Goal: Task Accomplishment & Management: Use online tool/utility

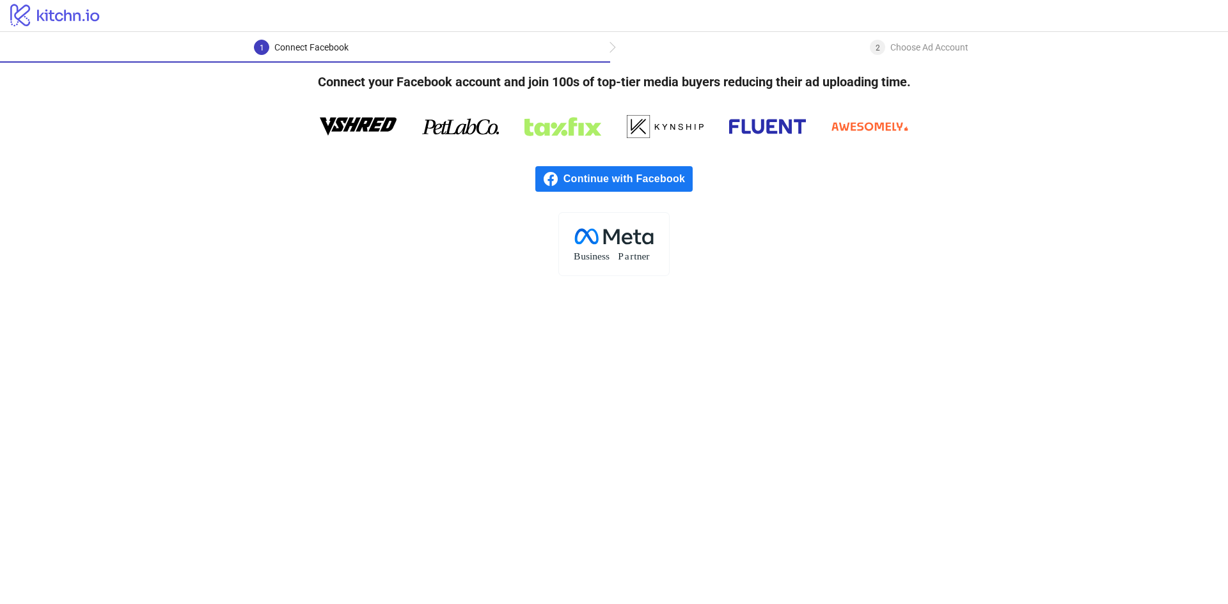
click at [619, 246] on rect at bounding box center [613, 243] width 111 height 63
click at [633, 181] on span "Continue with Facebook" at bounding box center [627, 179] width 129 height 26
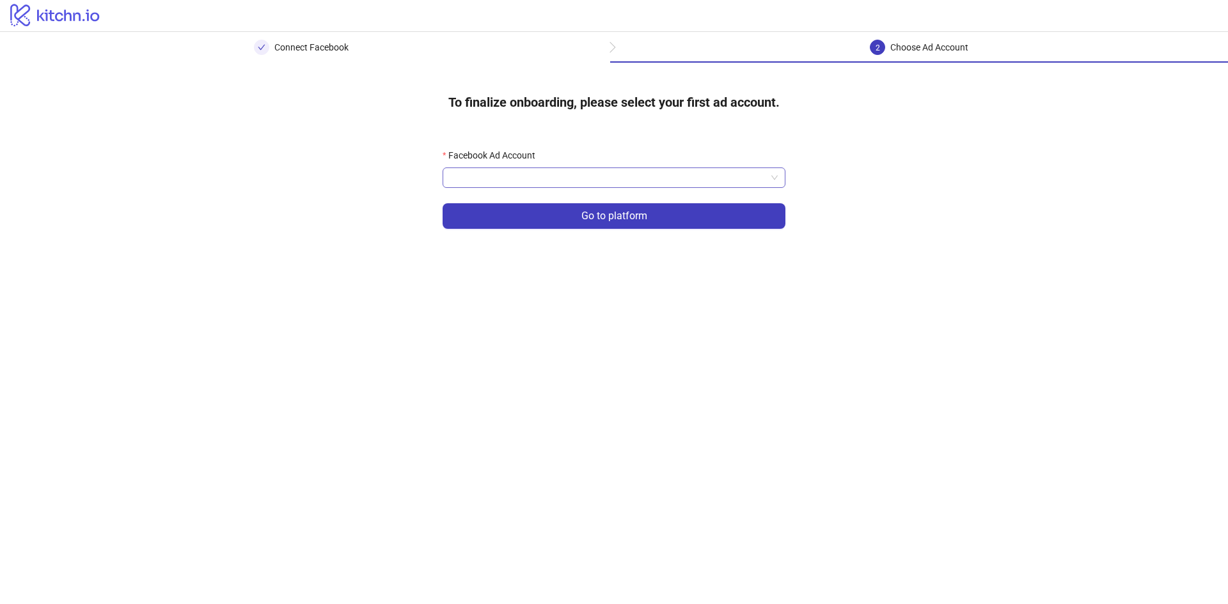
click at [570, 175] on input "Facebook Ad Account" at bounding box center [608, 177] width 316 height 19
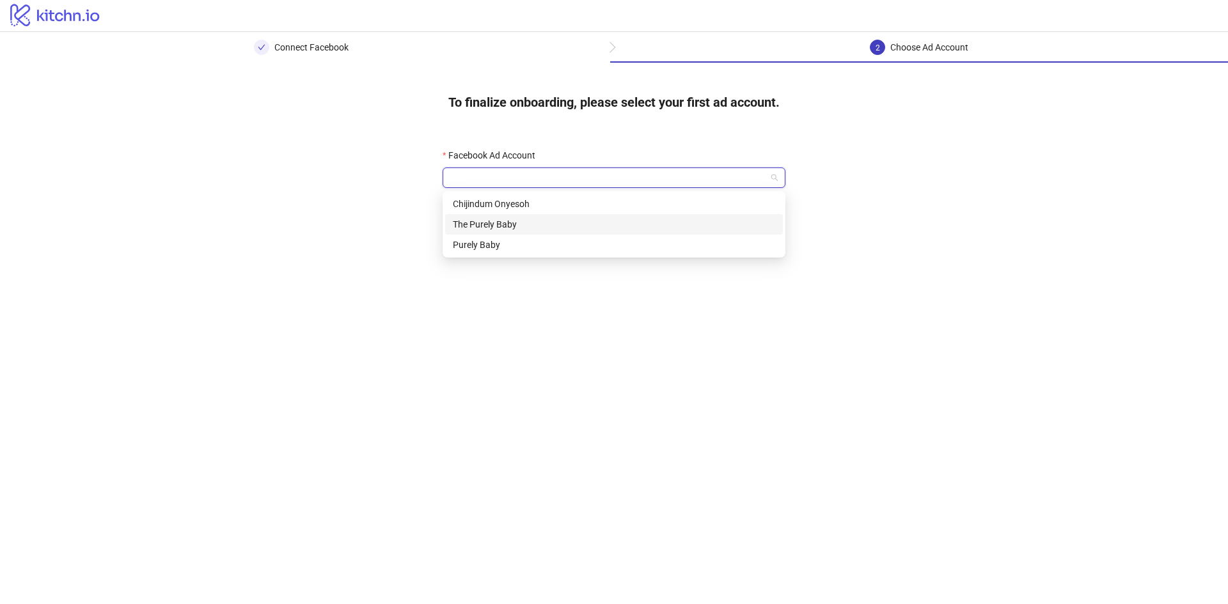
click at [546, 224] on div "The Purely Baby" at bounding box center [614, 224] width 322 height 14
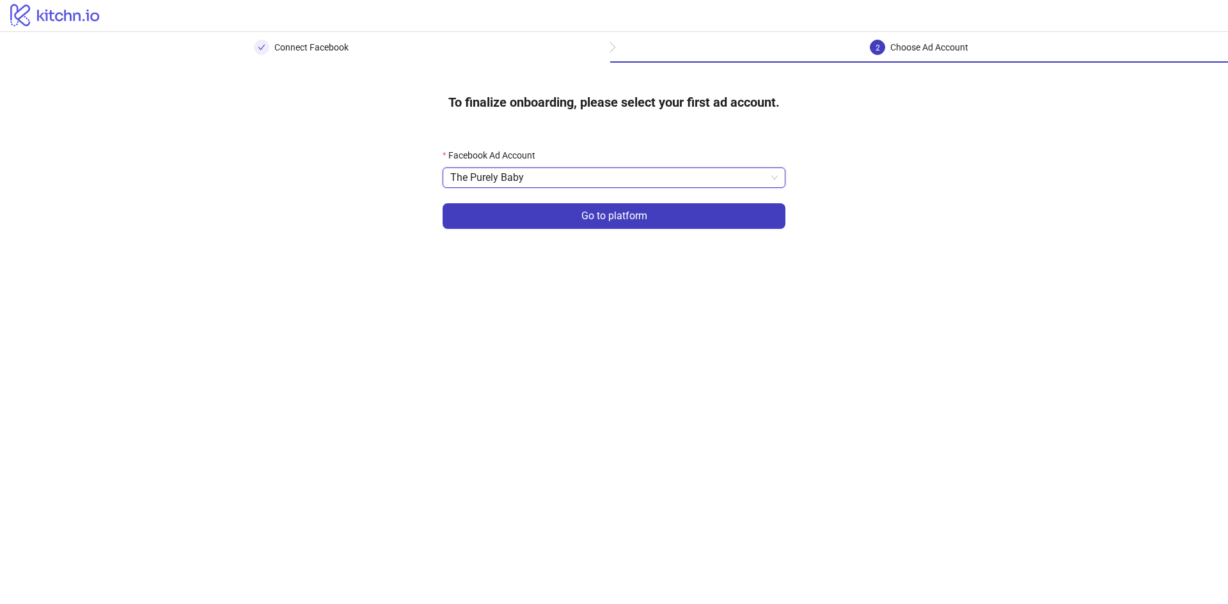
click at [546, 224] on button "Go to platform" at bounding box center [614, 216] width 343 height 26
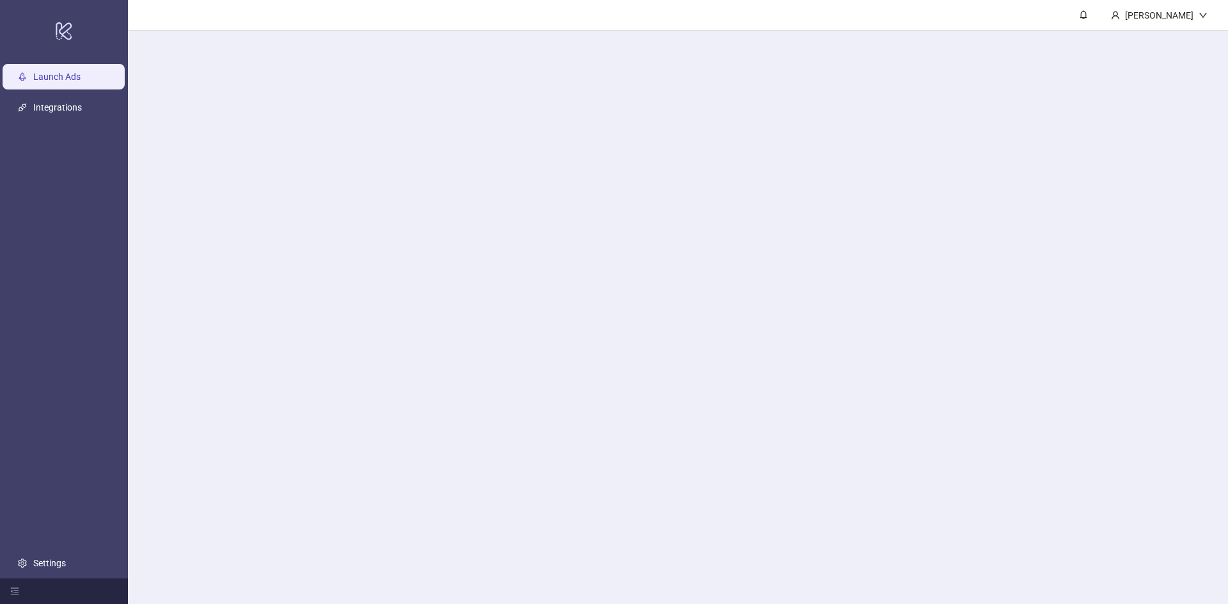
click at [555, 170] on main "[PERSON_NAME]" at bounding box center [678, 302] width 1100 height 604
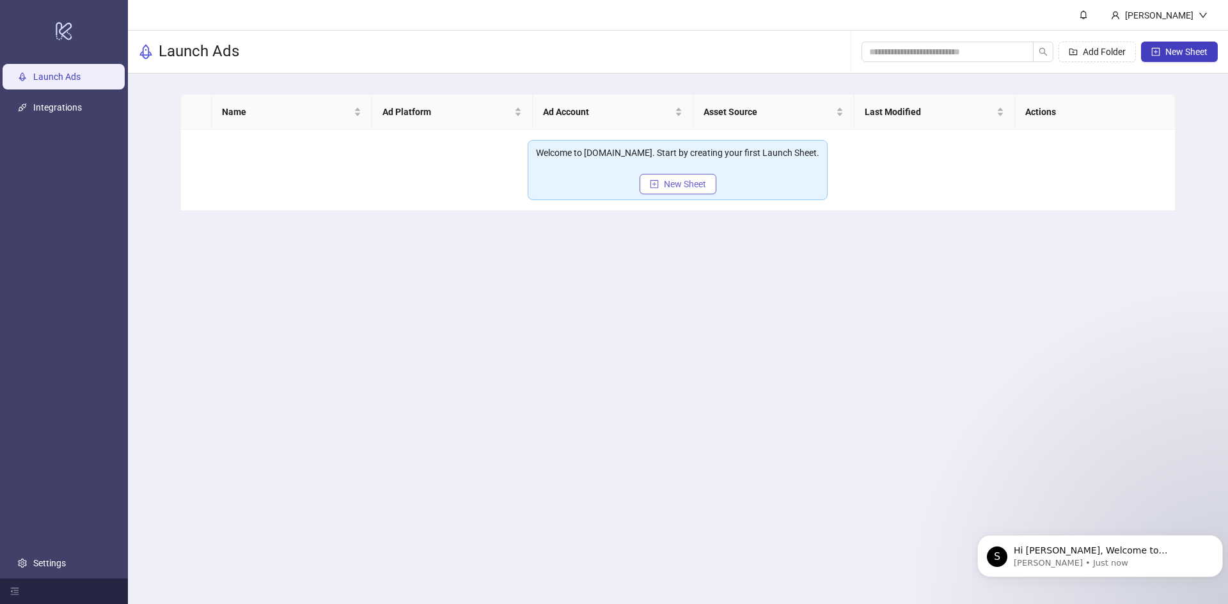
click at [710, 177] on button "New Sheet" at bounding box center [678, 184] width 77 height 20
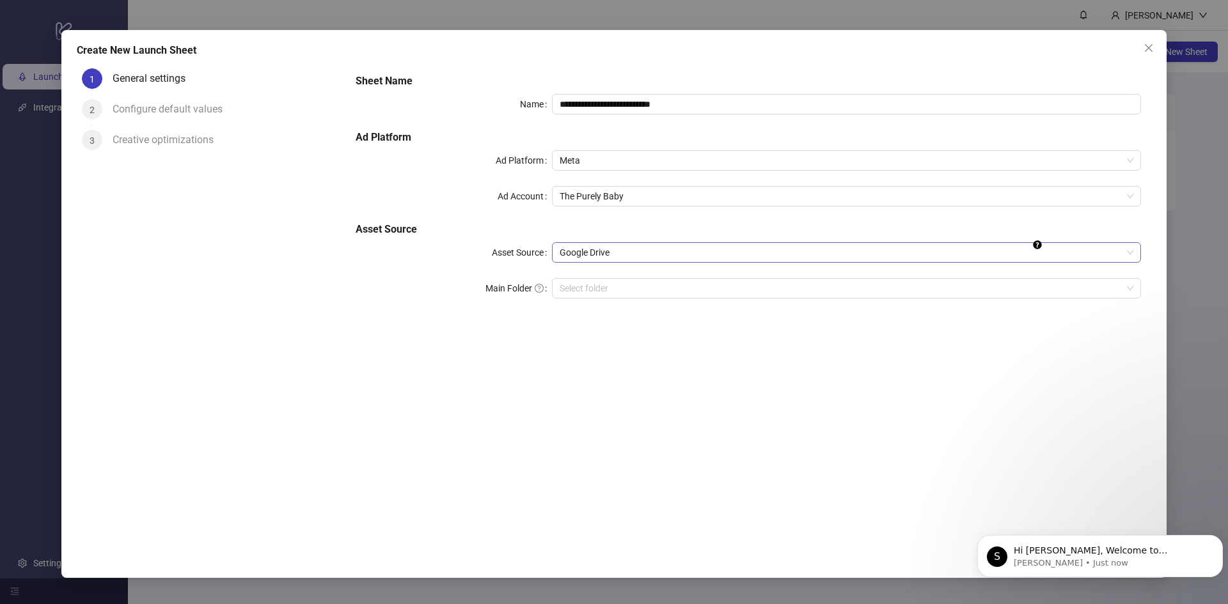
click at [656, 250] on span "Google Drive" at bounding box center [847, 252] width 574 height 19
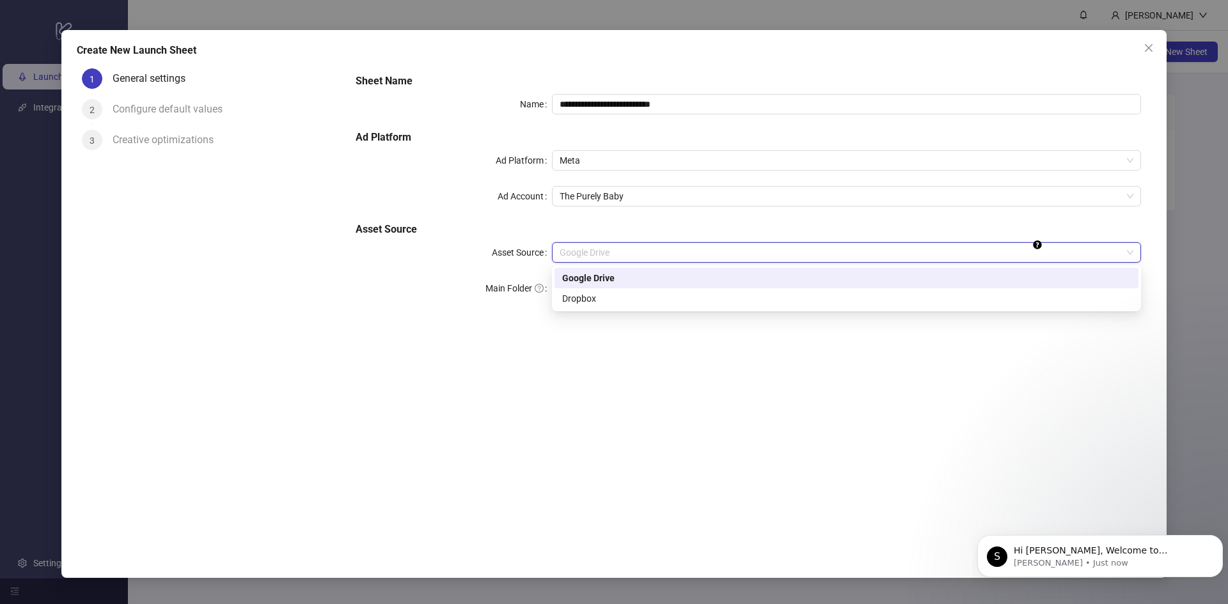
click at [648, 282] on div "Google Drive" at bounding box center [846, 278] width 569 height 14
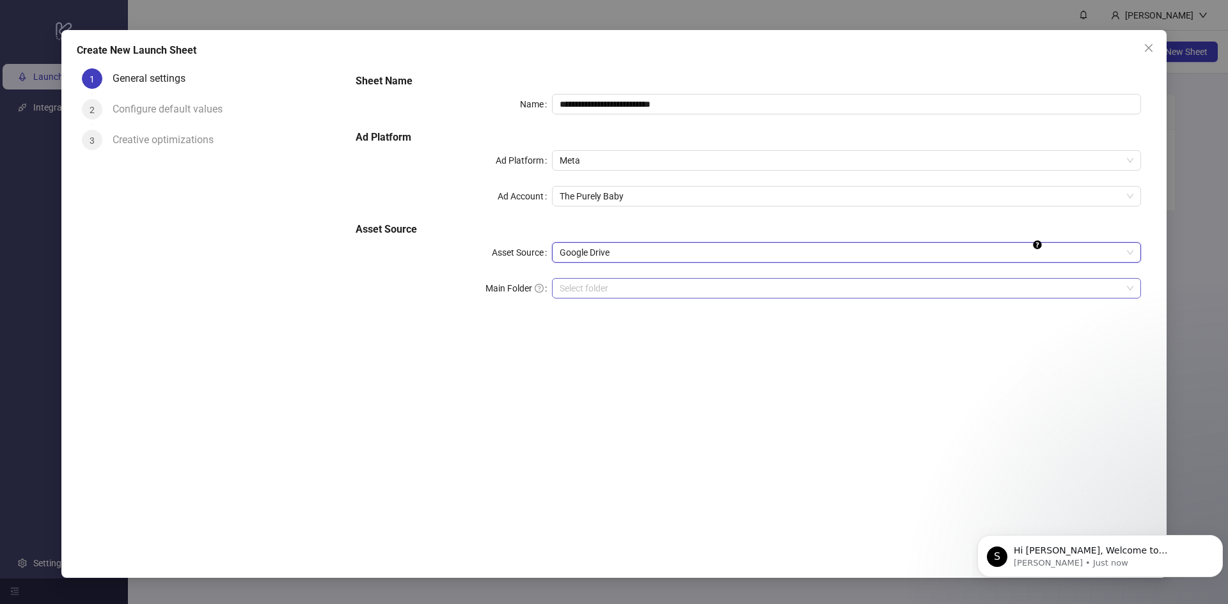
click at [647, 295] on input "Main Folder" at bounding box center [841, 288] width 562 height 19
click at [786, 391] on div "**********" at bounding box center [748, 300] width 806 height 474
click at [785, 393] on div "**********" at bounding box center [748, 300] width 806 height 474
click at [811, 365] on div "**********" at bounding box center [748, 300] width 806 height 474
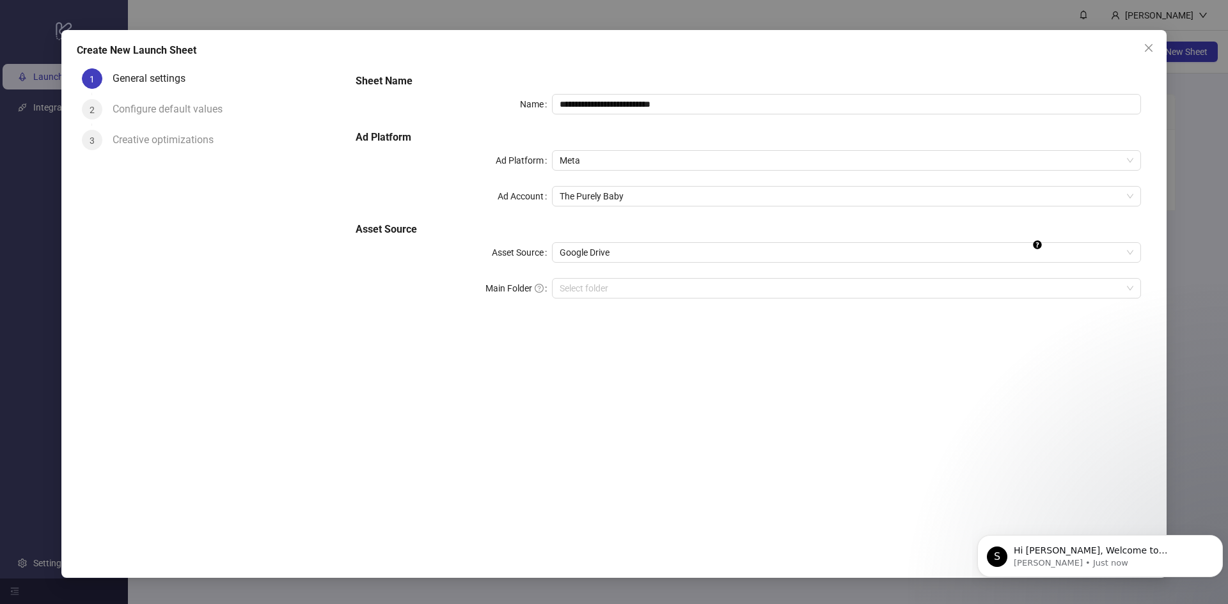
click at [813, 363] on div "**********" at bounding box center [748, 300] width 806 height 474
click at [1209, 534] on body "S Hi percy, Welcome to Kitchn.io! 🎉 You’re all set to start launching ads effor…" at bounding box center [1100, 553] width 246 height 79
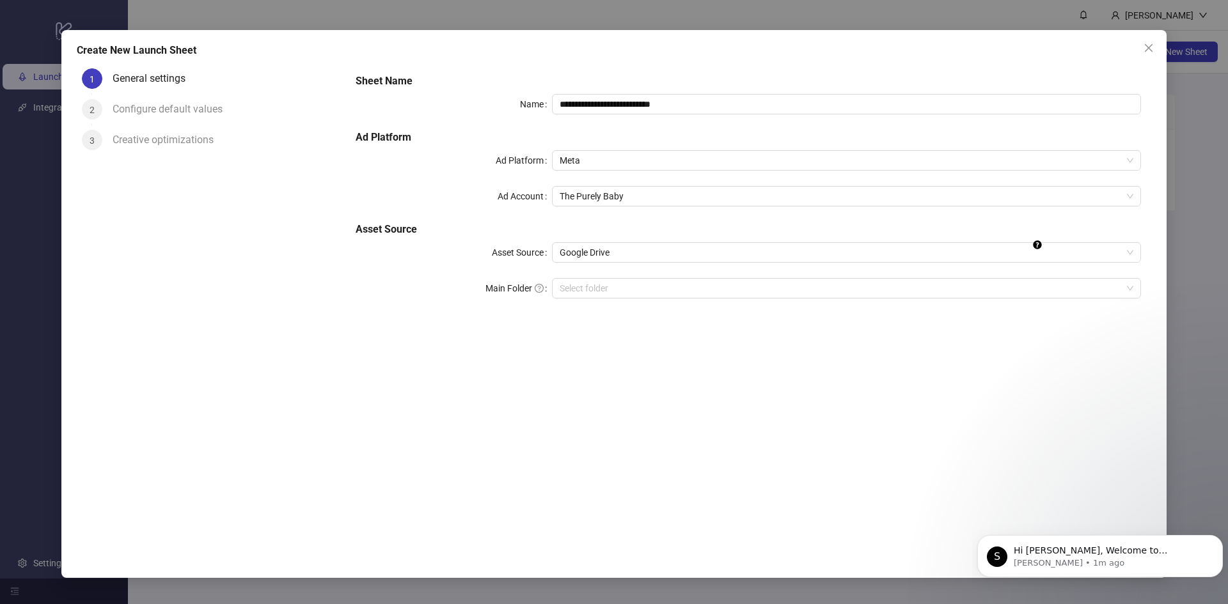
click at [1124, 393] on div "**********" at bounding box center [748, 300] width 806 height 474
click at [1219, 535] on icon "Dismiss notification" at bounding box center [1219, 538] width 7 height 7
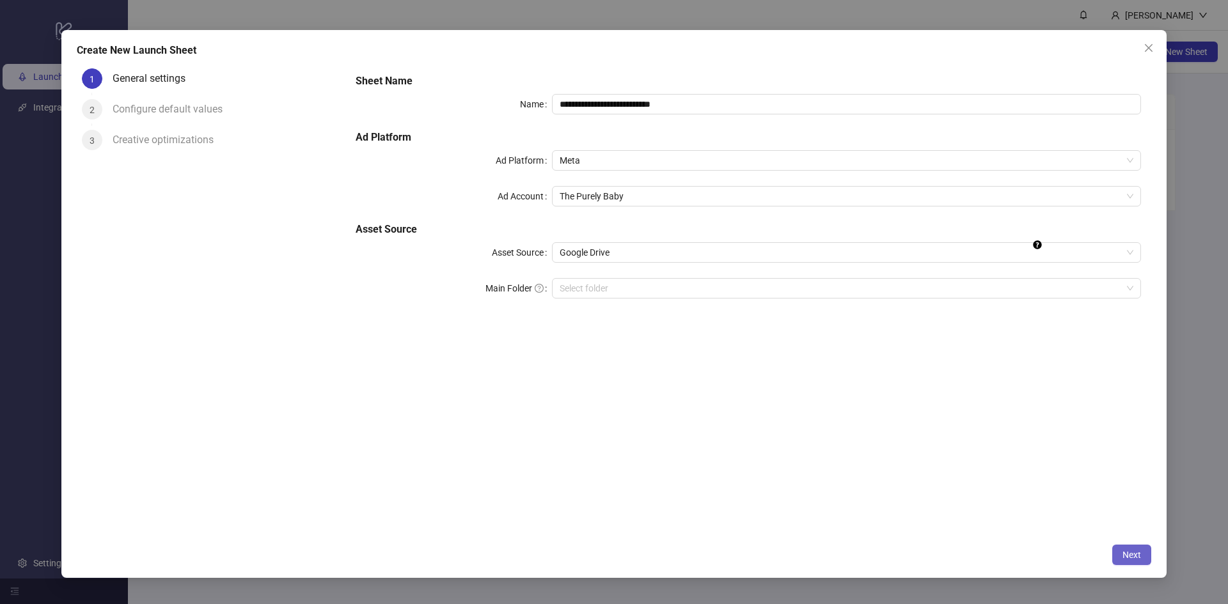
click at [1129, 553] on span "Next" at bounding box center [1131, 555] width 19 height 10
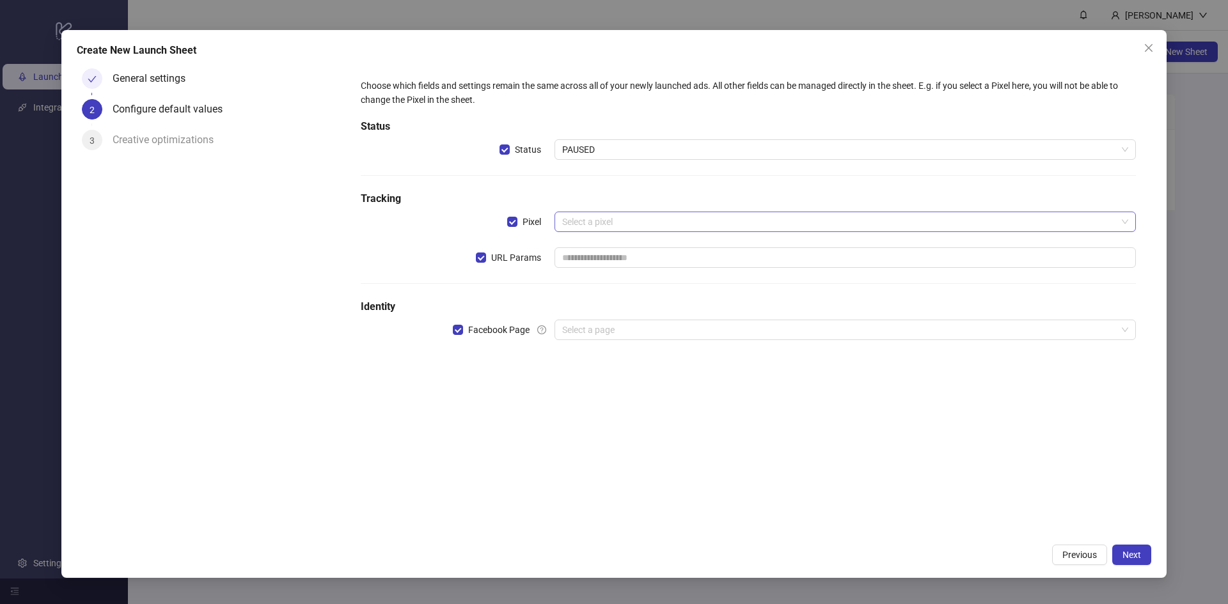
click at [577, 226] on input "search" at bounding box center [839, 221] width 554 height 19
click at [466, 280] on div "Choose which fields and settings remain the same across all of your newly launc…" at bounding box center [748, 217] width 785 height 287
click at [586, 327] on input "search" at bounding box center [839, 329] width 554 height 19
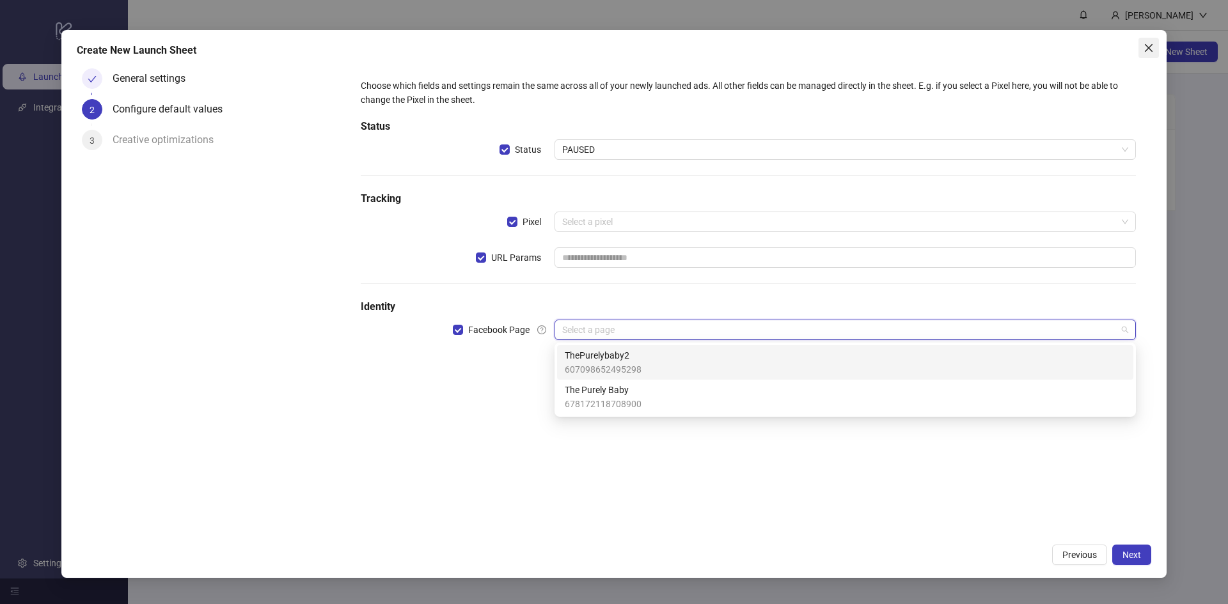
click at [1142, 52] on span "Close" at bounding box center [1148, 48] width 20 height 10
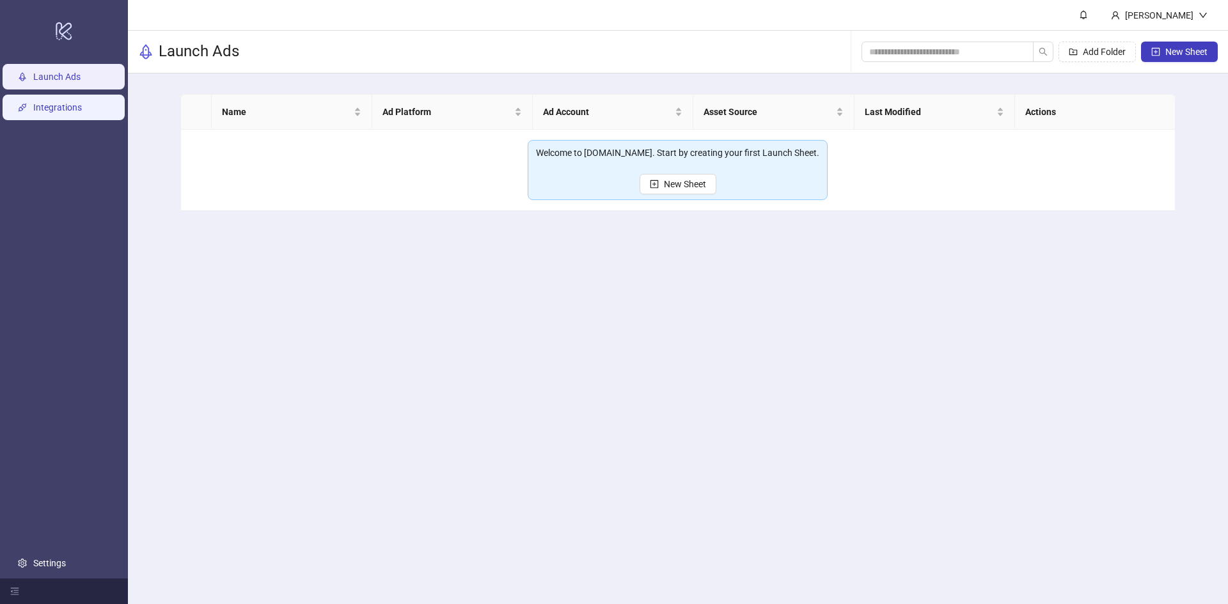
click at [33, 102] on link "Integrations" at bounding box center [57, 107] width 49 height 10
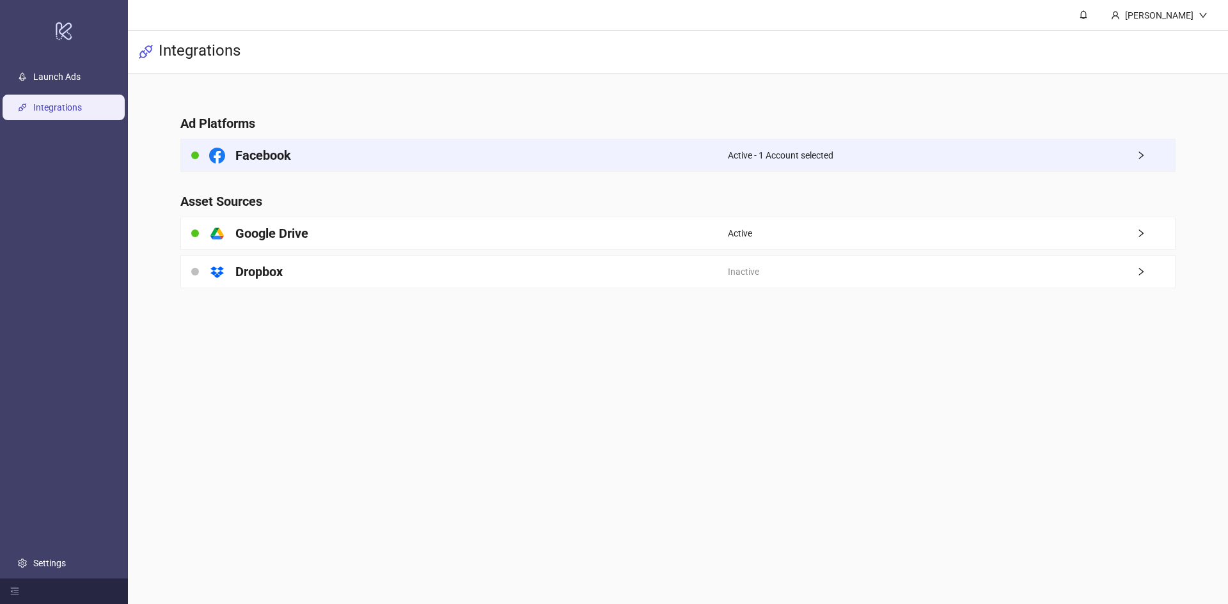
click at [354, 159] on div "Facebook" at bounding box center [454, 155] width 547 height 32
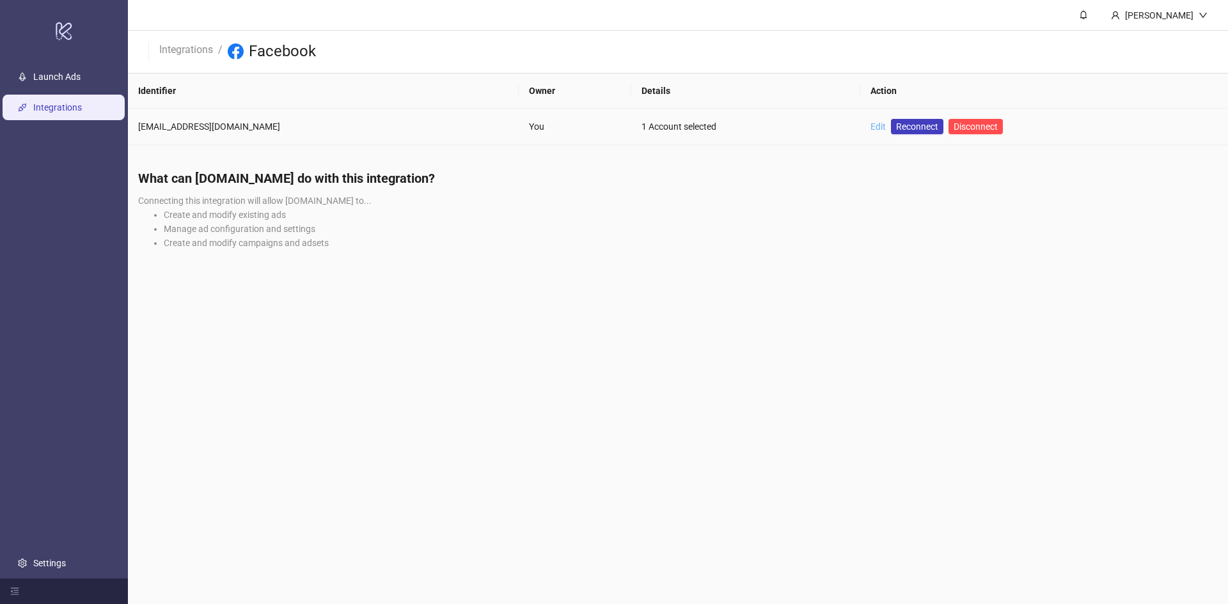
click at [870, 127] on link "Edit" at bounding box center [877, 127] width 15 height 10
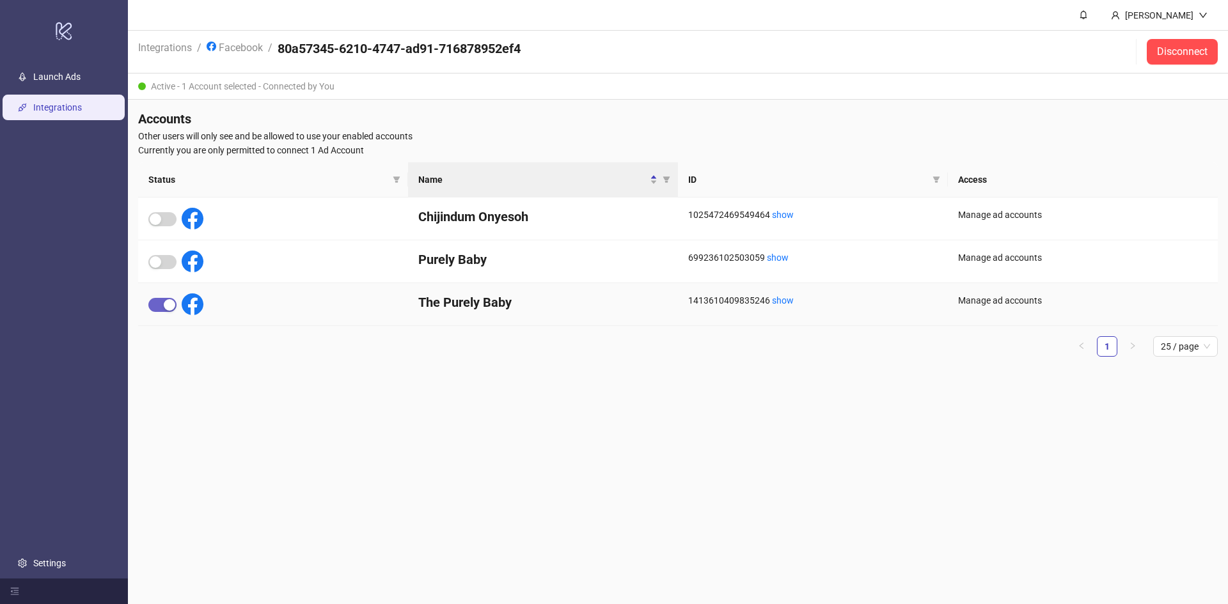
click at [151, 308] on span "button" at bounding box center [162, 305] width 28 height 14
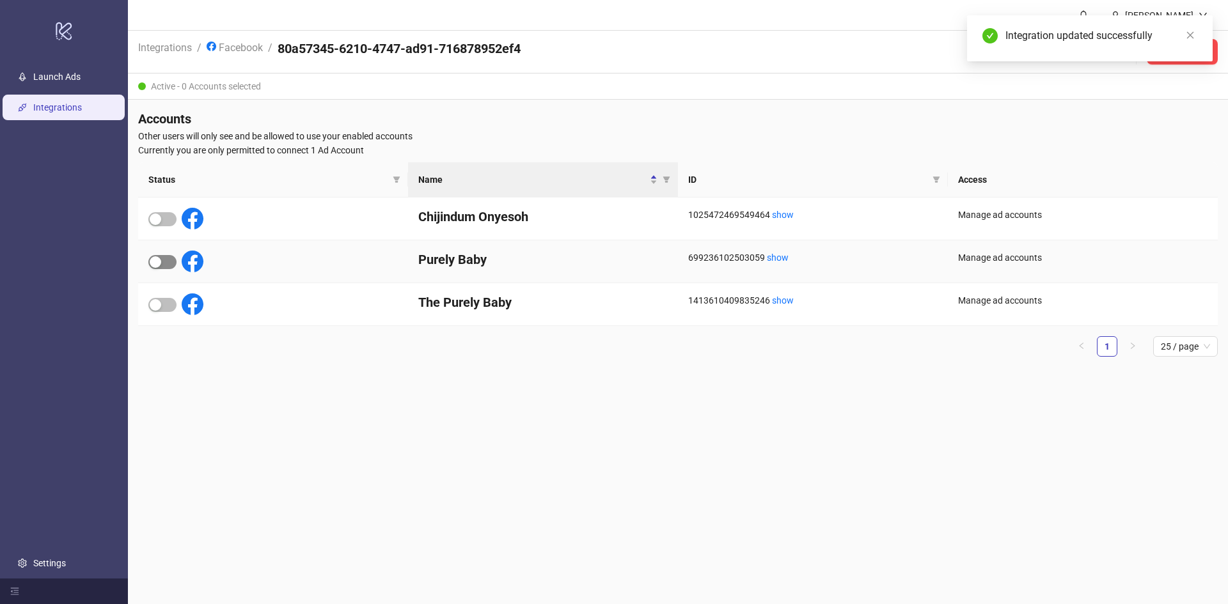
click at [165, 258] on span "button" at bounding box center [162, 262] width 28 height 14
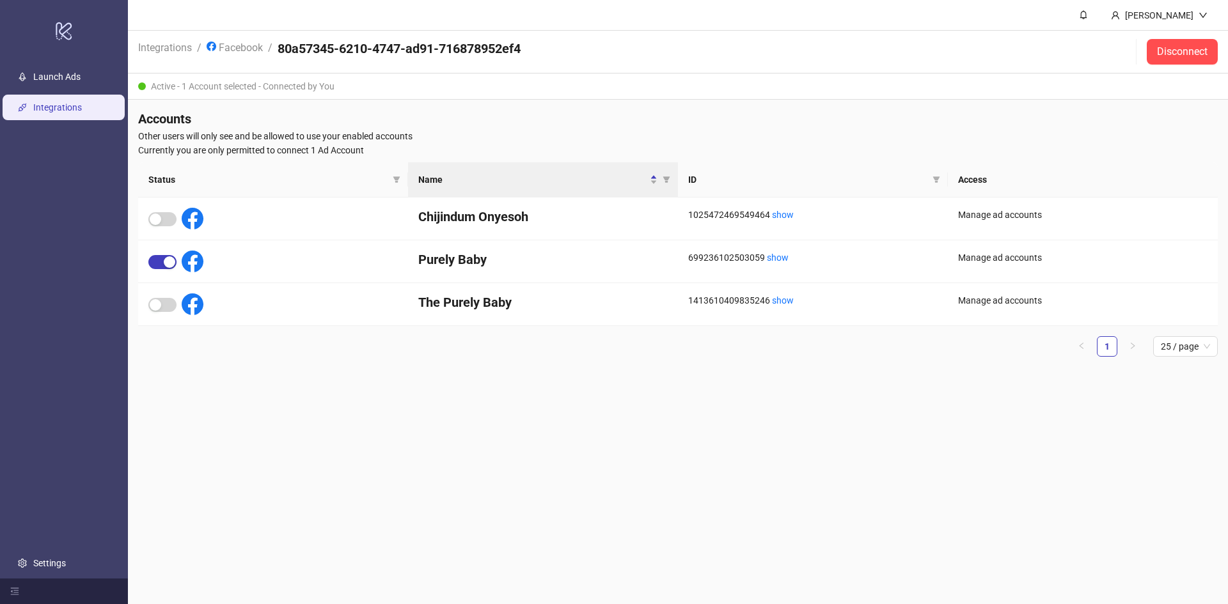
click at [1064, 142] on span "Other users will only see and be allowed to use your enabled accounts" at bounding box center [678, 136] width 1080 height 14
click at [63, 75] on link "Launch Ads" at bounding box center [56, 77] width 47 height 10
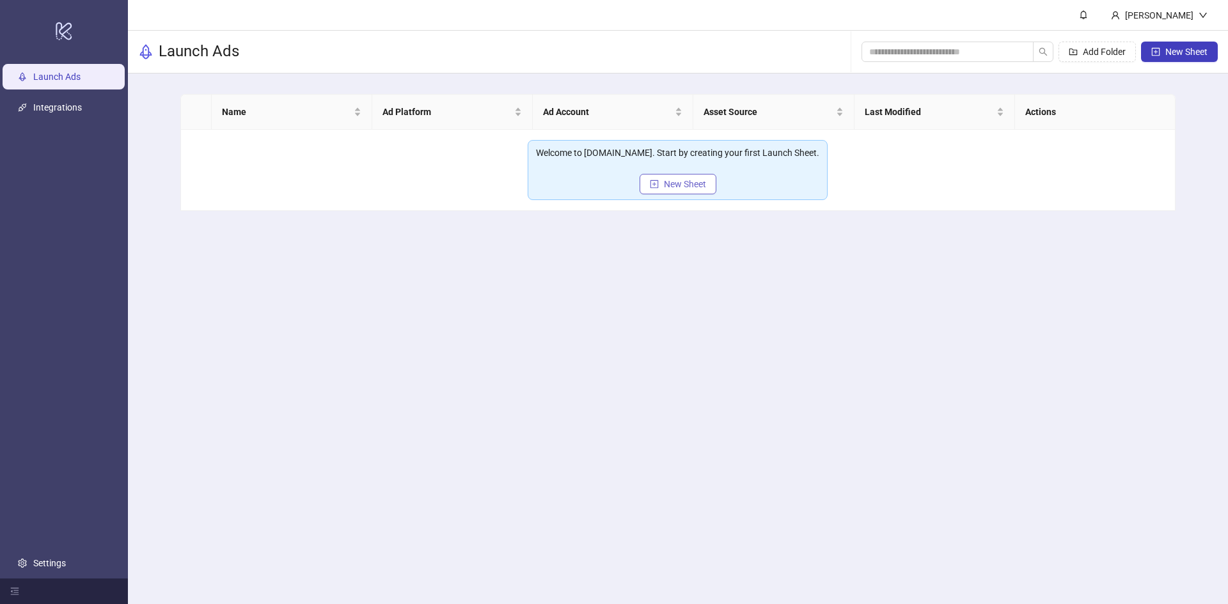
click at [666, 186] on span "New Sheet" at bounding box center [685, 184] width 42 height 10
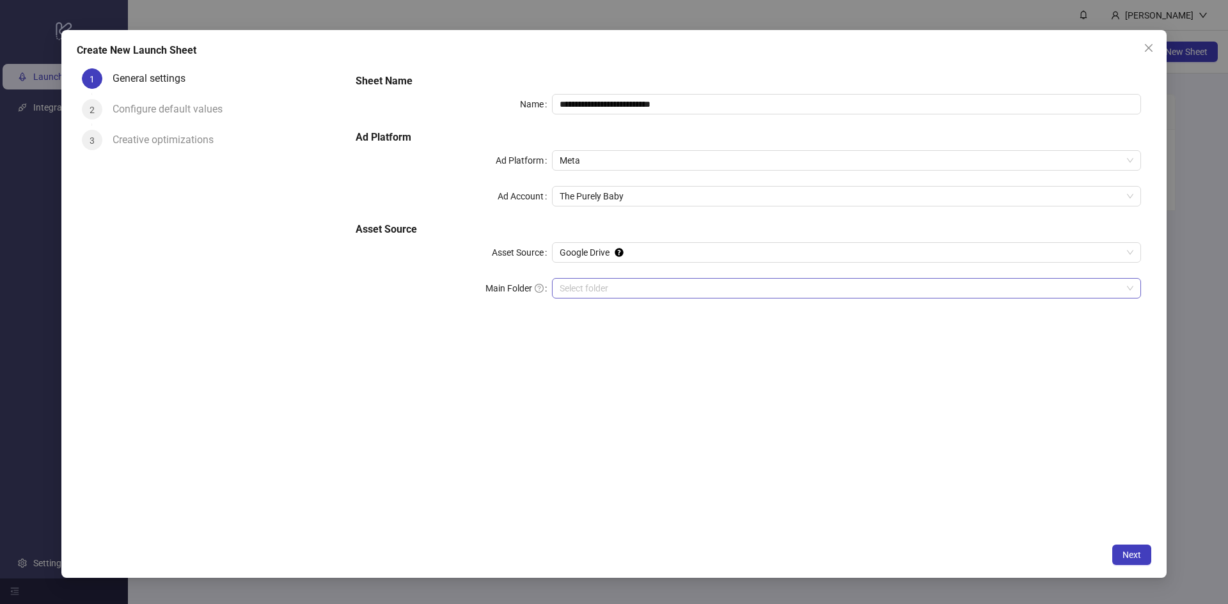
click at [593, 284] on input "Main Folder" at bounding box center [841, 288] width 562 height 19
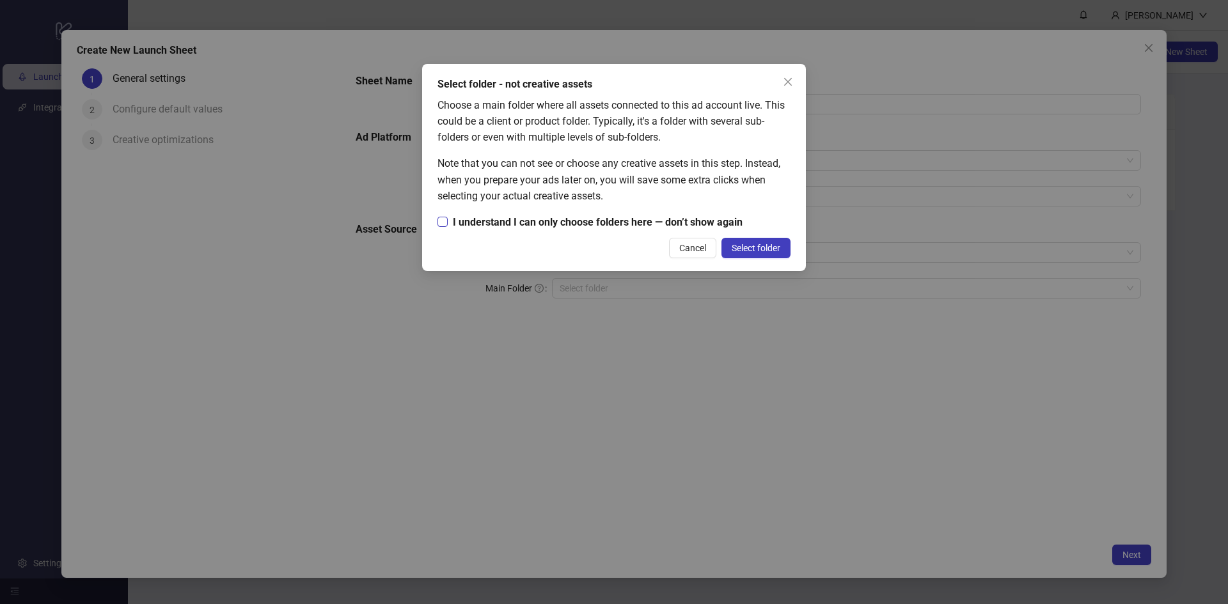
click at [586, 219] on span "I understand I can only choose folders here — don’t show again" at bounding box center [598, 222] width 300 height 16
click at [747, 242] on button "Select folder" at bounding box center [755, 248] width 69 height 20
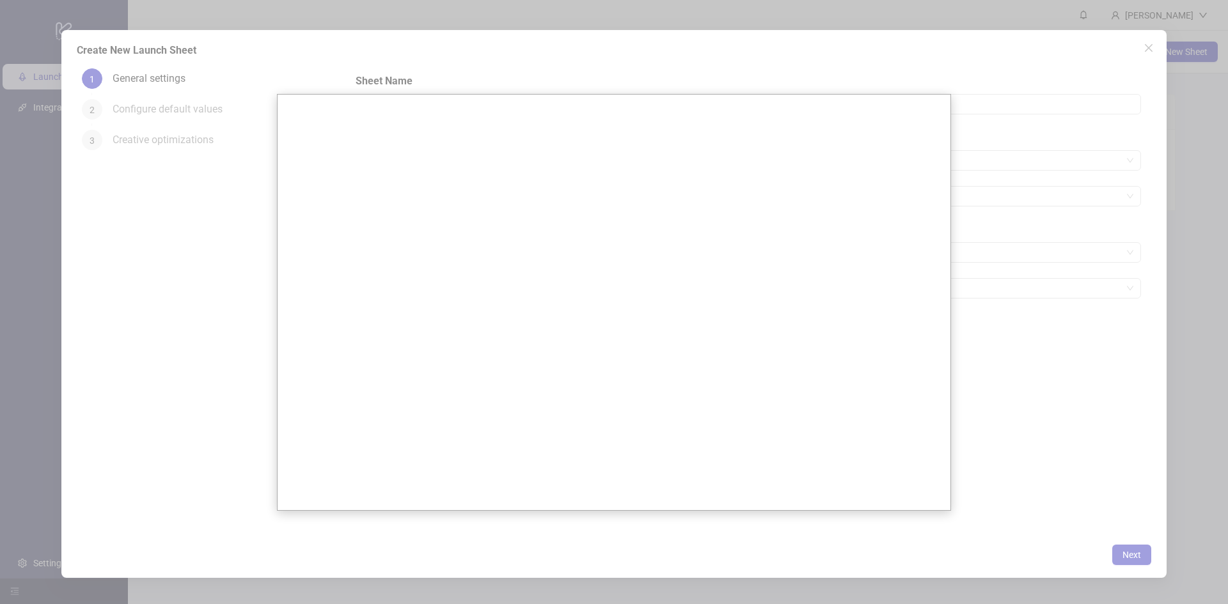
click at [971, 416] on div at bounding box center [614, 302] width 1228 height 604
click at [1049, 122] on div at bounding box center [614, 302] width 1228 height 604
click at [1003, 159] on div at bounding box center [614, 302] width 1228 height 604
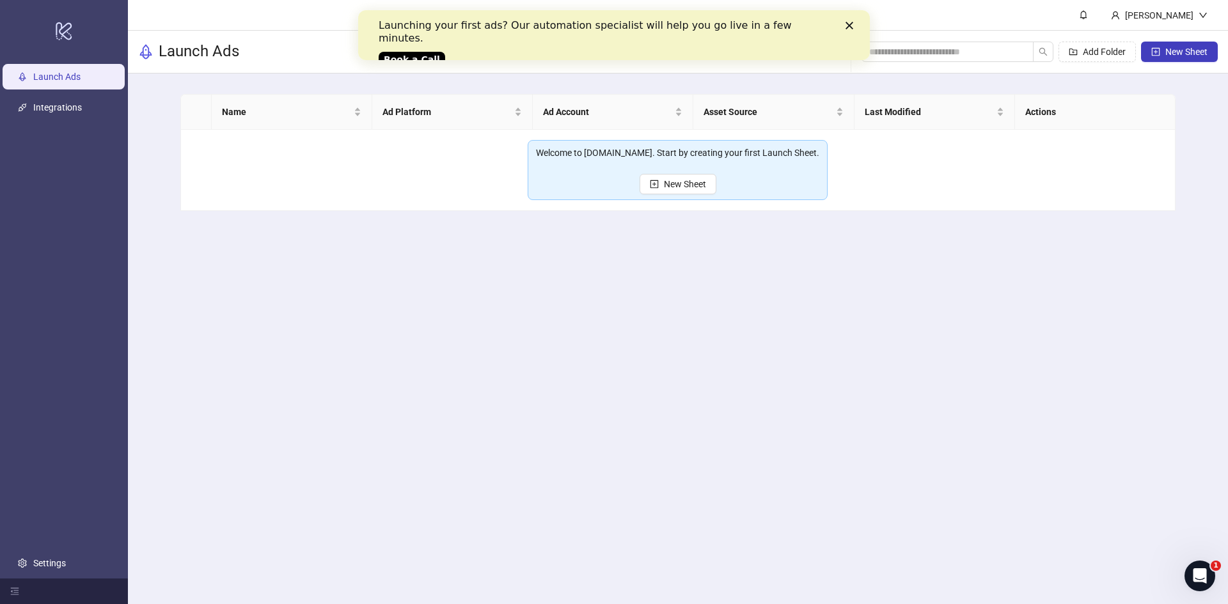
click at [397, 52] on link "Book a Call" at bounding box center [412, 59] width 67 height 15
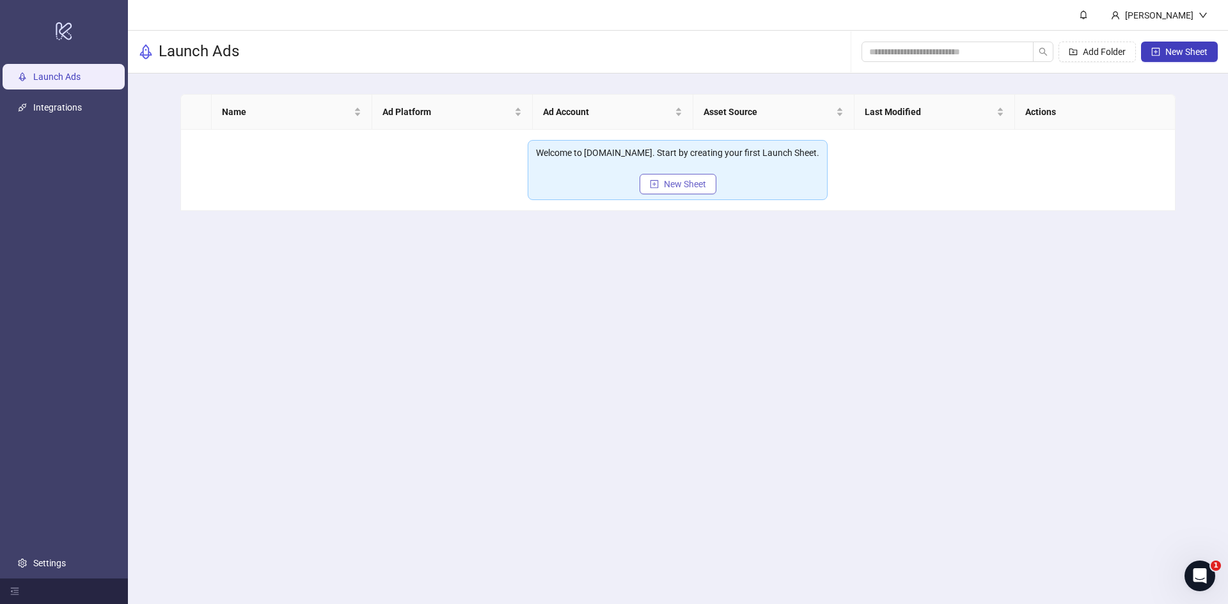
click at [652, 184] on icon "plus-square" at bounding box center [654, 184] width 9 height 9
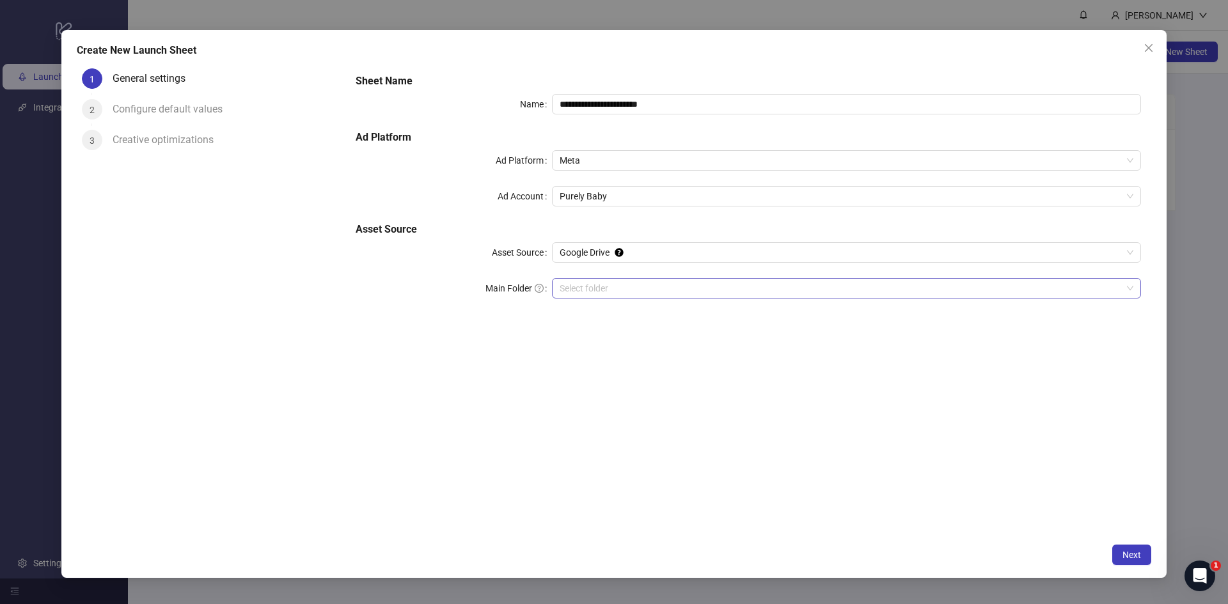
click at [589, 283] on input "Main Folder" at bounding box center [841, 288] width 562 height 19
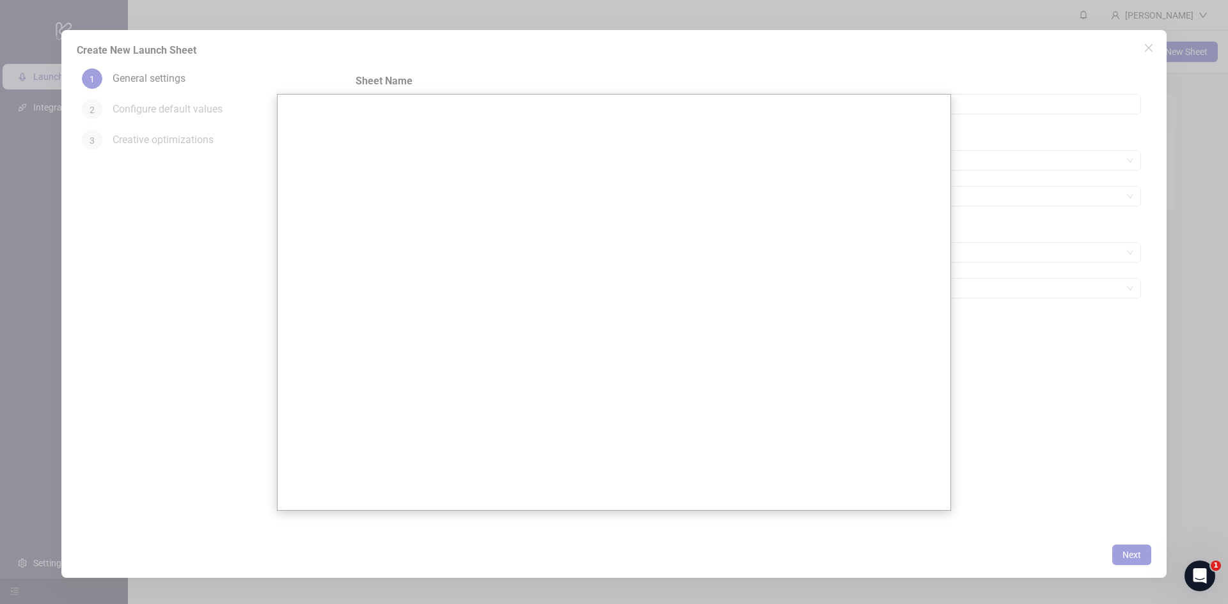
click at [1126, 93] on div at bounding box center [614, 302] width 1228 height 604
click at [1138, 410] on div at bounding box center [614, 302] width 1228 height 604
click at [550, 58] on div at bounding box center [614, 302] width 1228 height 604
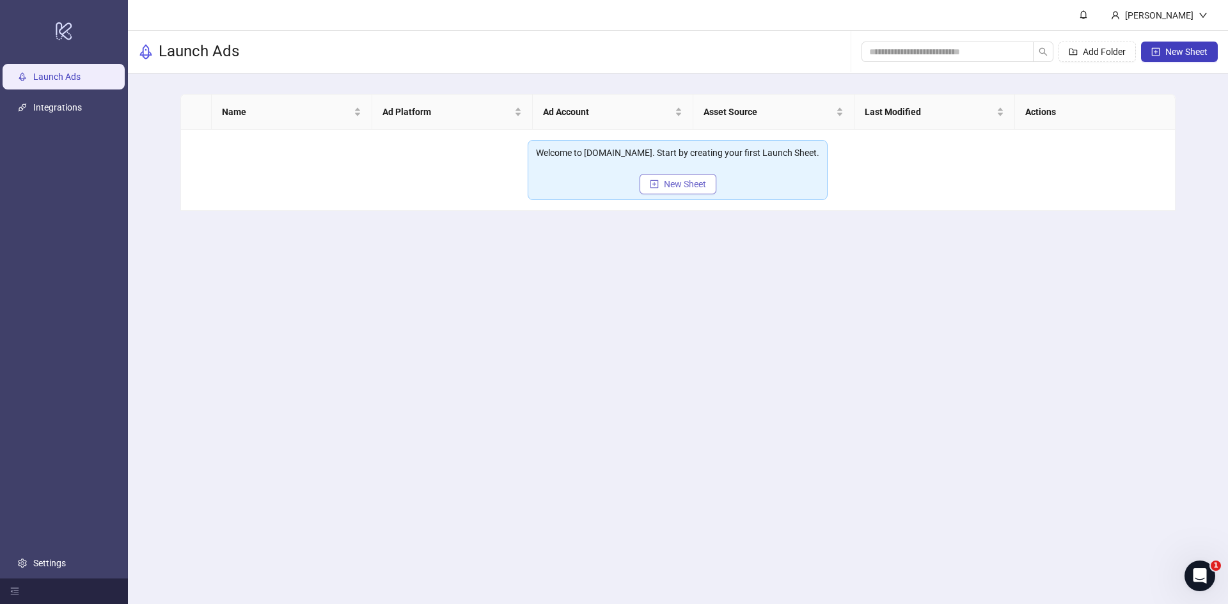
click at [680, 180] on span "New Sheet" at bounding box center [685, 184] width 42 height 10
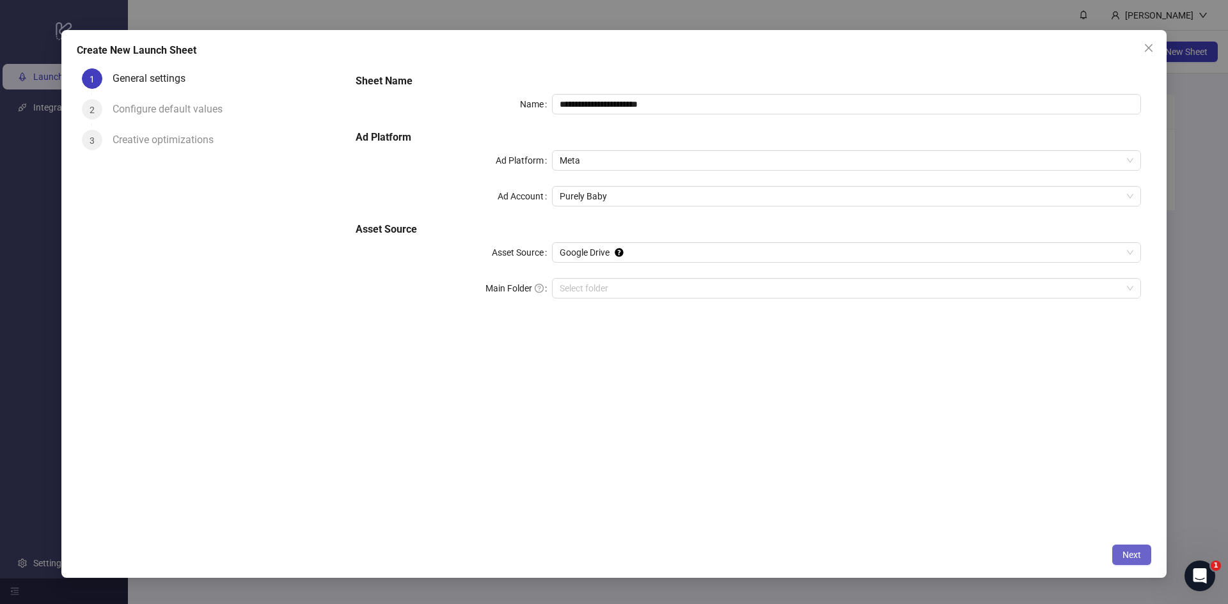
click at [1139, 551] on span "Next" at bounding box center [1131, 555] width 19 height 10
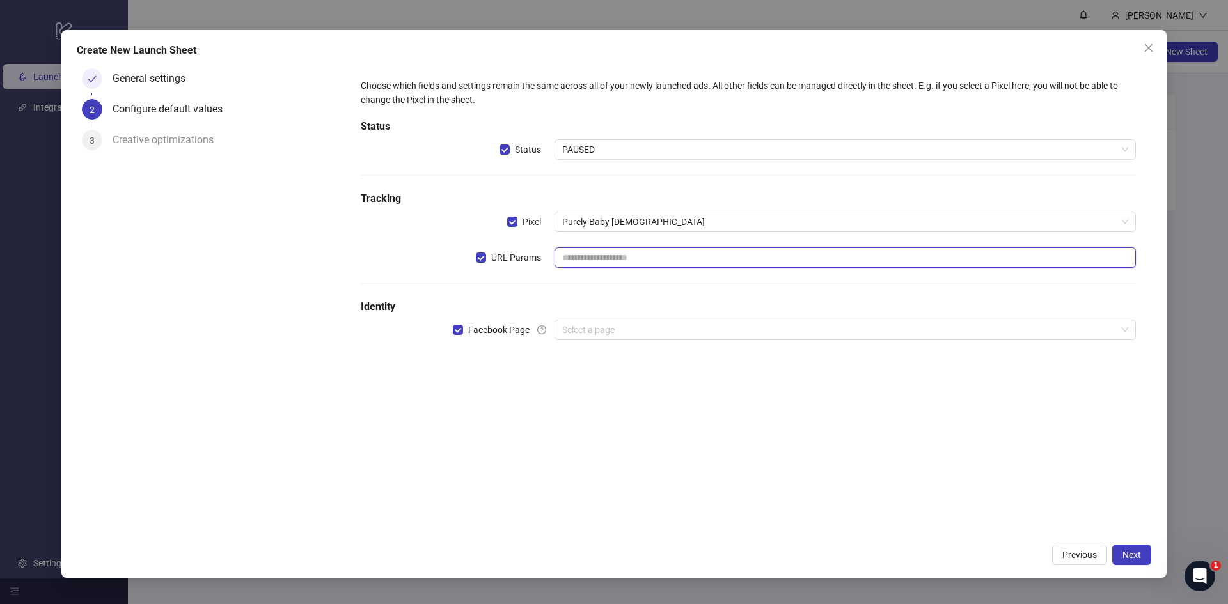
click at [689, 254] on input "text" at bounding box center [844, 257] width 581 height 20
click at [565, 333] on input "search" at bounding box center [839, 329] width 554 height 19
click at [599, 328] on input "search" at bounding box center [839, 329] width 554 height 19
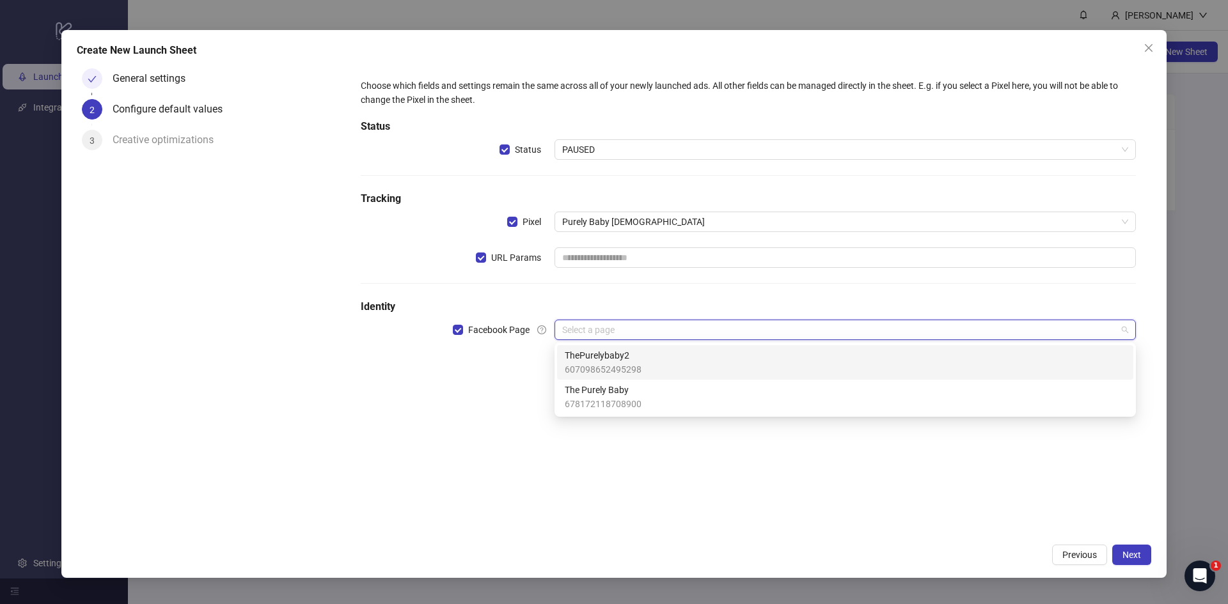
click at [590, 351] on span "ThePurelybaby2" at bounding box center [603, 356] width 77 height 14
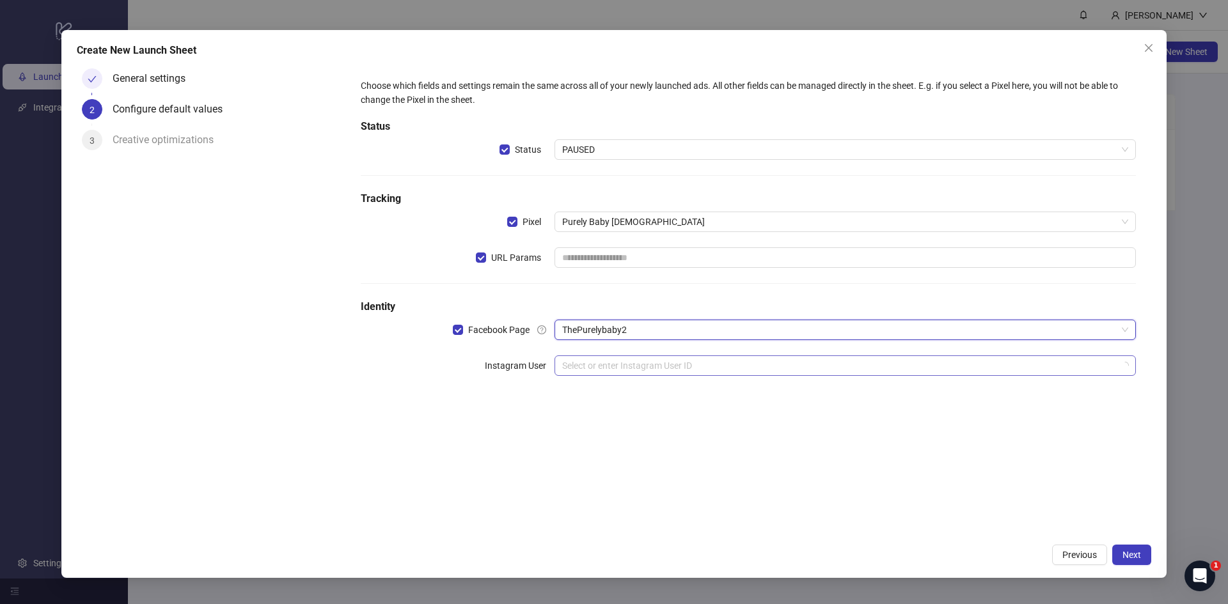
click at [657, 376] on div "Select or enter Instagram User ID" at bounding box center [844, 366] width 581 height 20
click at [650, 370] on input "search" at bounding box center [839, 365] width 554 height 19
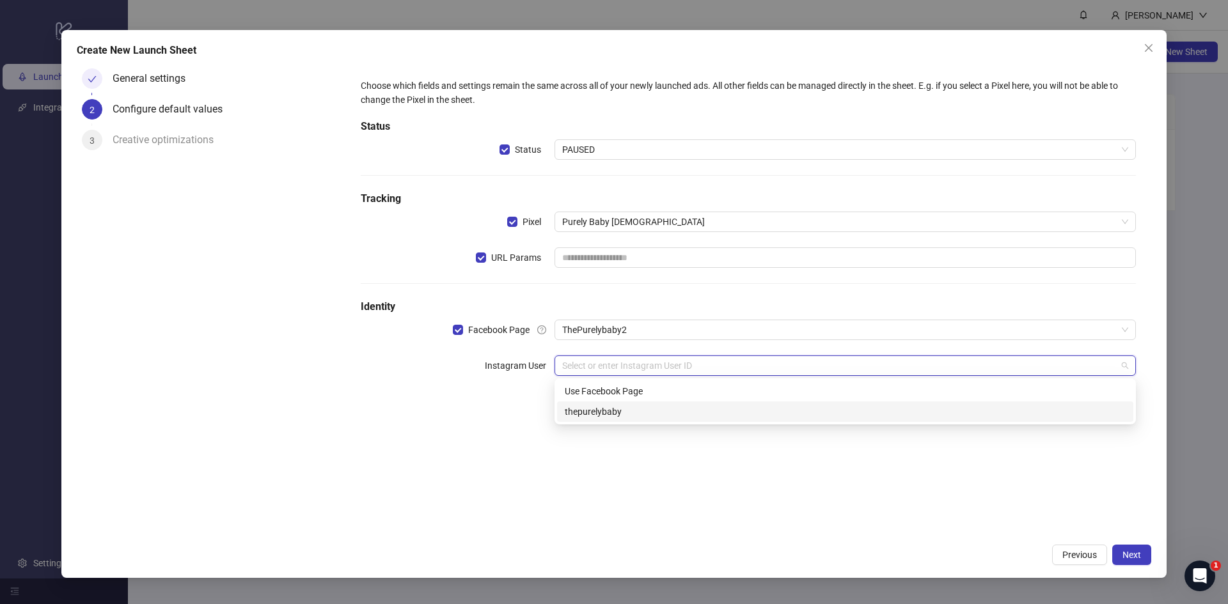
click at [620, 413] on div "thepurelybaby" at bounding box center [845, 412] width 561 height 14
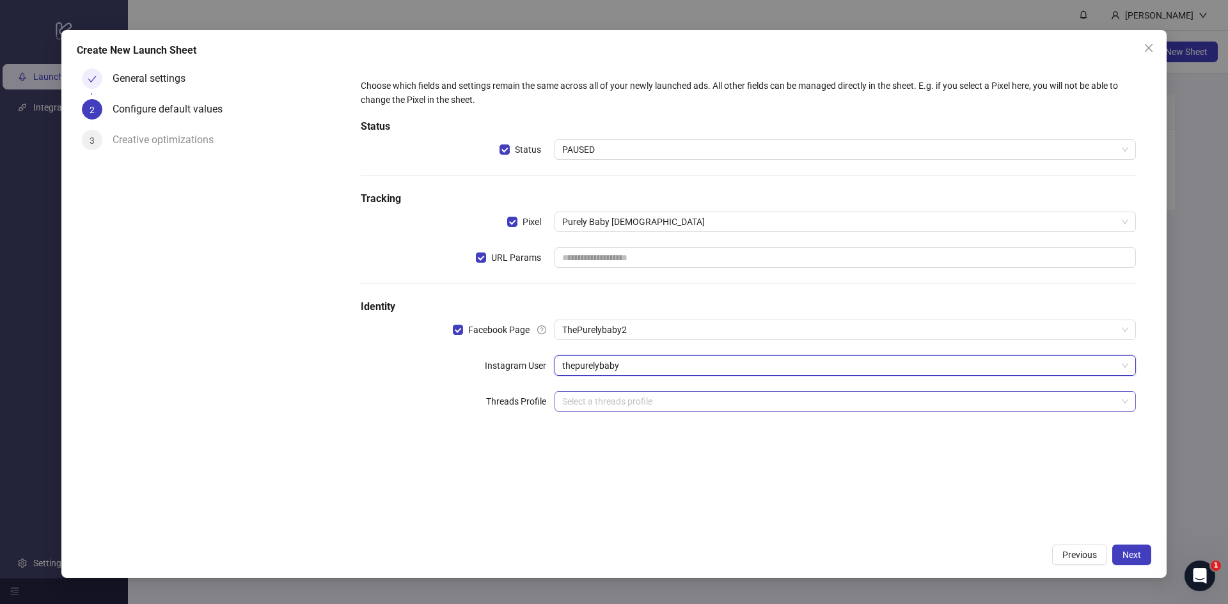
click at [616, 406] on input "search" at bounding box center [839, 401] width 554 height 19
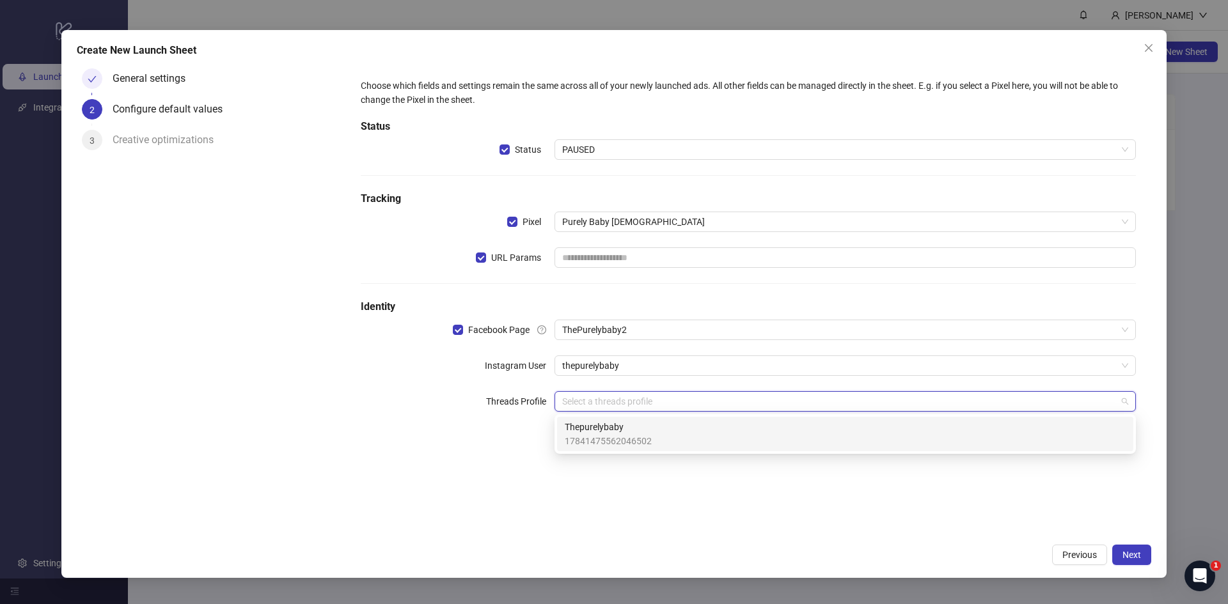
click at [610, 425] on span "Thepurelybaby" at bounding box center [608, 427] width 87 height 14
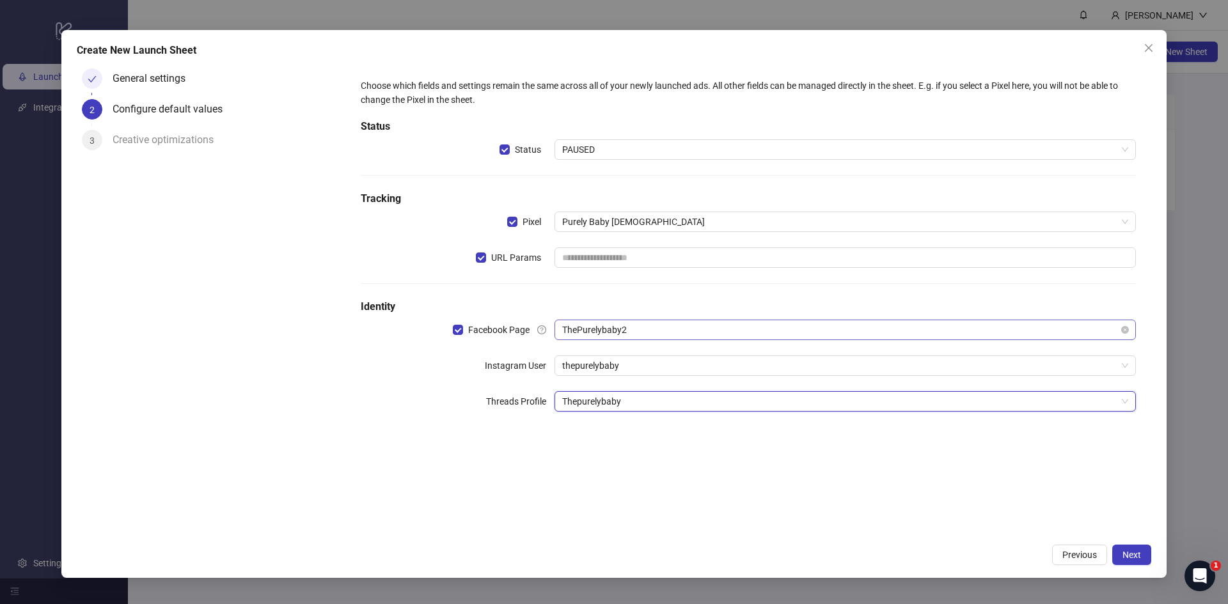
click at [635, 328] on span "ThePurelybaby2" at bounding box center [845, 329] width 566 height 19
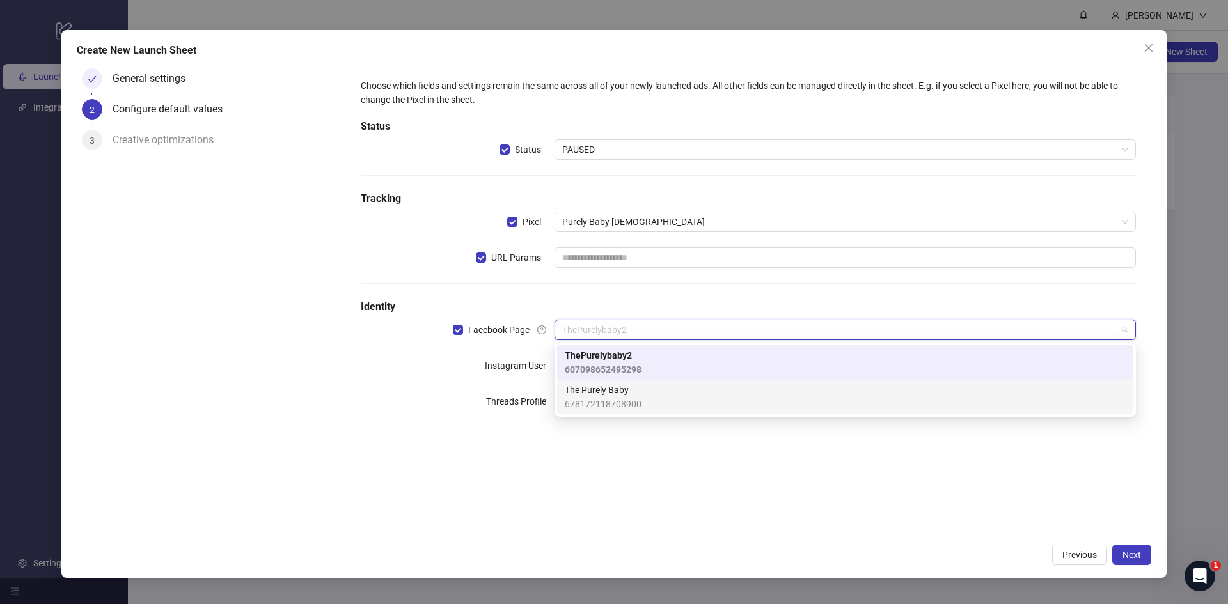
click at [592, 388] on span "The Purely Baby" at bounding box center [603, 390] width 77 height 14
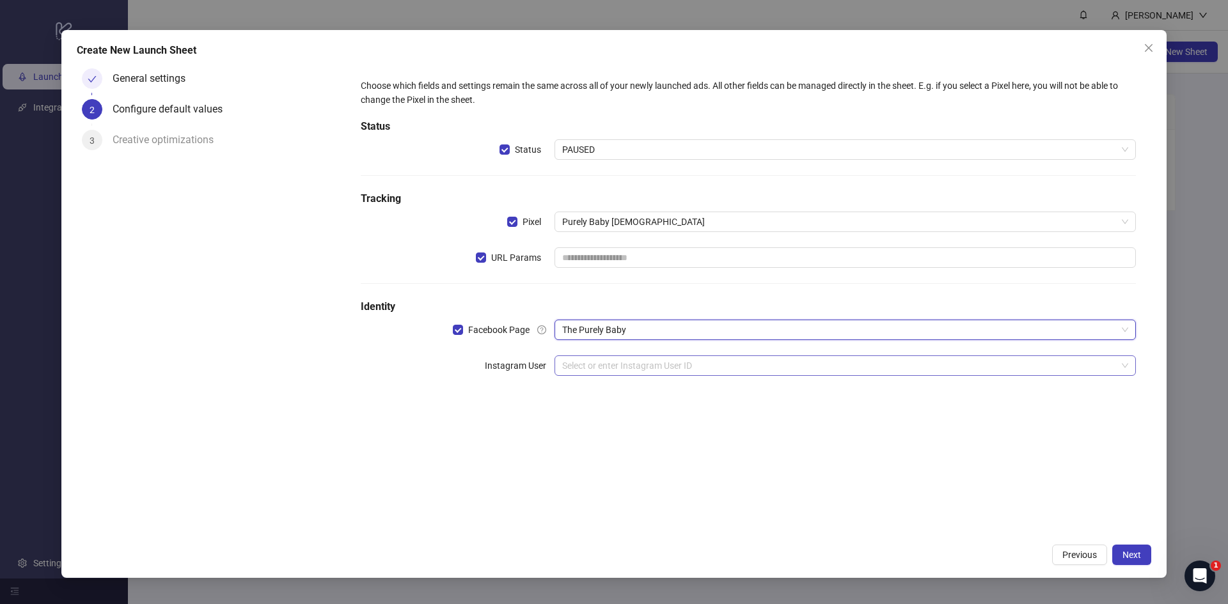
click at [610, 371] on input "search" at bounding box center [839, 365] width 554 height 19
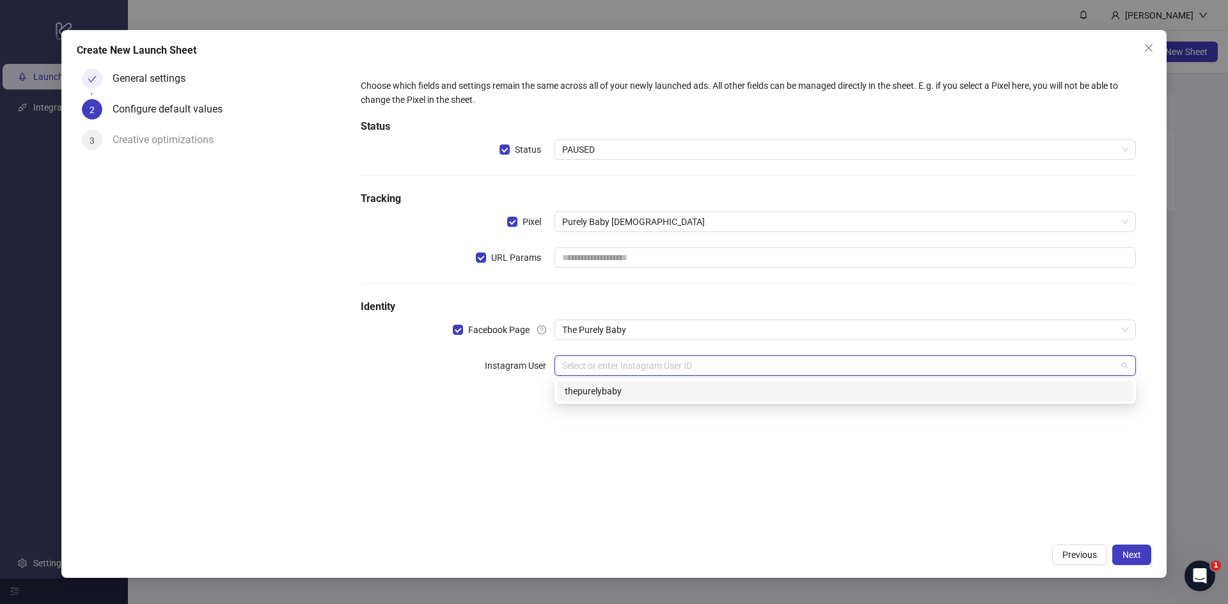
click at [600, 388] on div "thepurelybaby" at bounding box center [845, 391] width 561 height 14
click at [595, 394] on input "search" at bounding box center [839, 401] width 554 height 19
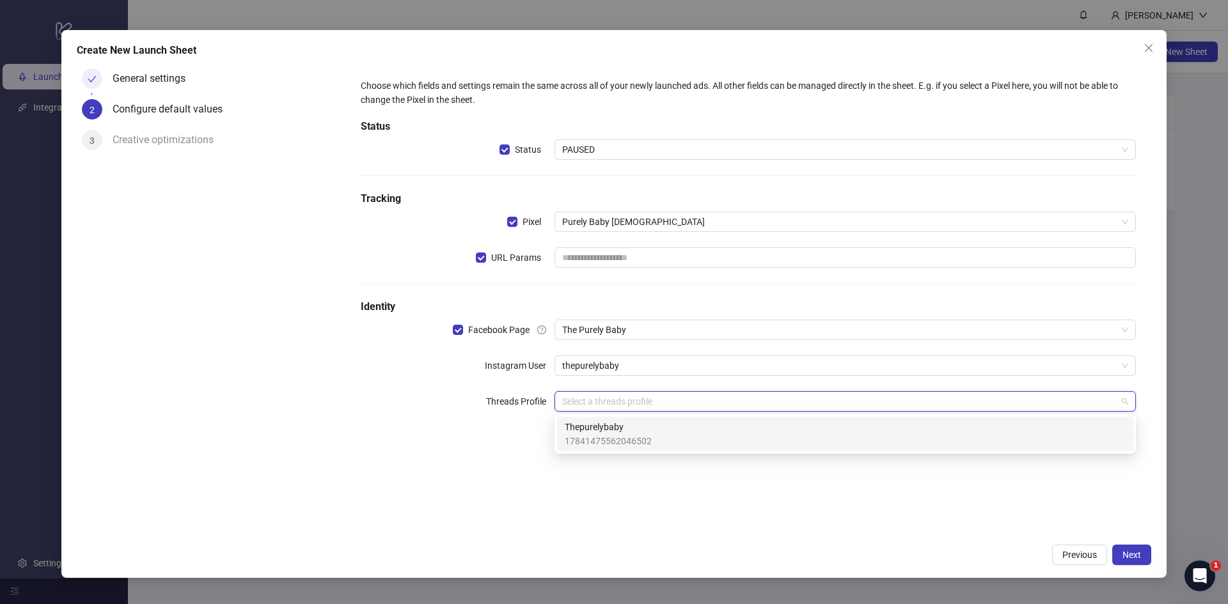
click at [582, 427] on span "Thepurelybaby" at bounding box center [608, 427] width 87 height 14
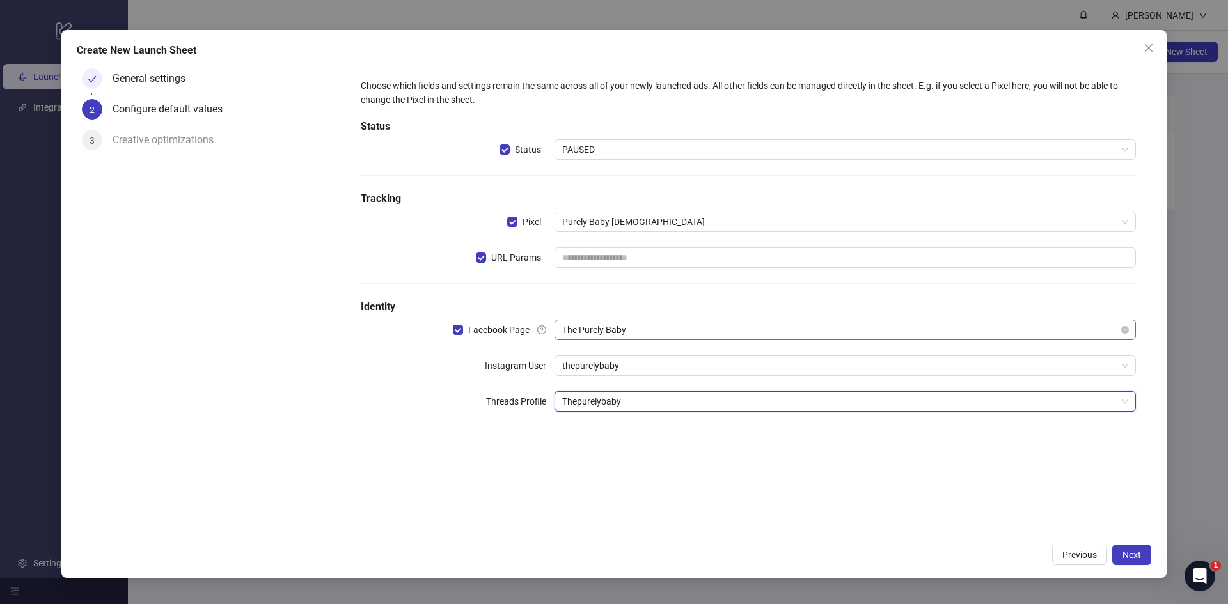
click at [612, 333] on span "The Purely Baby" at bounding box center [845, 329] width 566 height 19
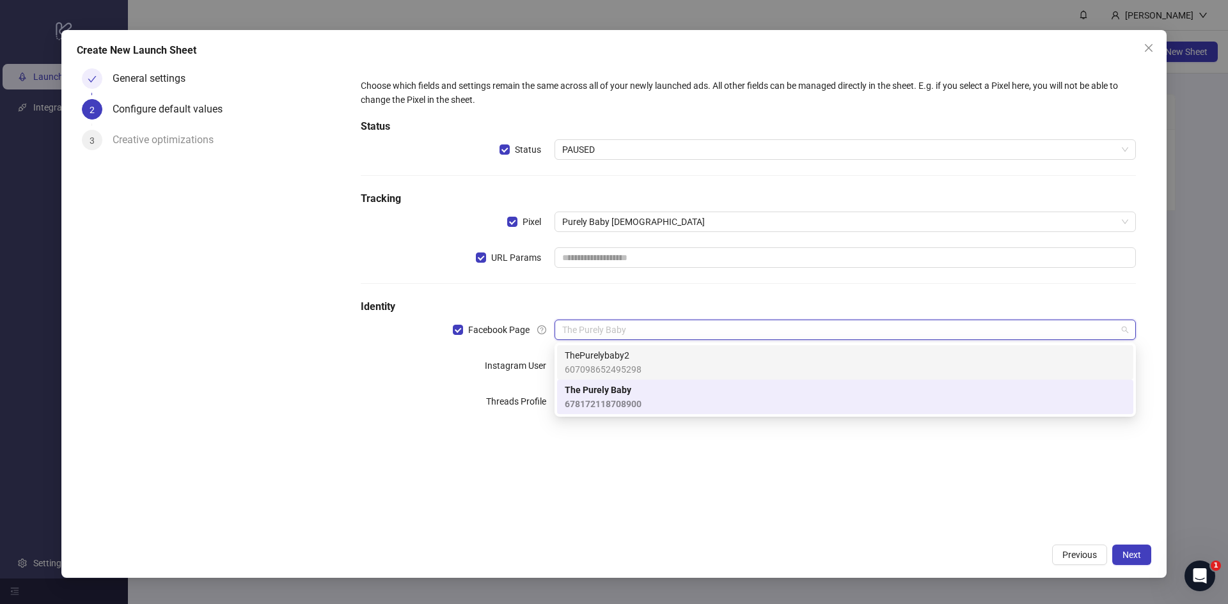
click at [605, 366] on span "607098652495298" at bounding box center [603, 370] width 77 height 14
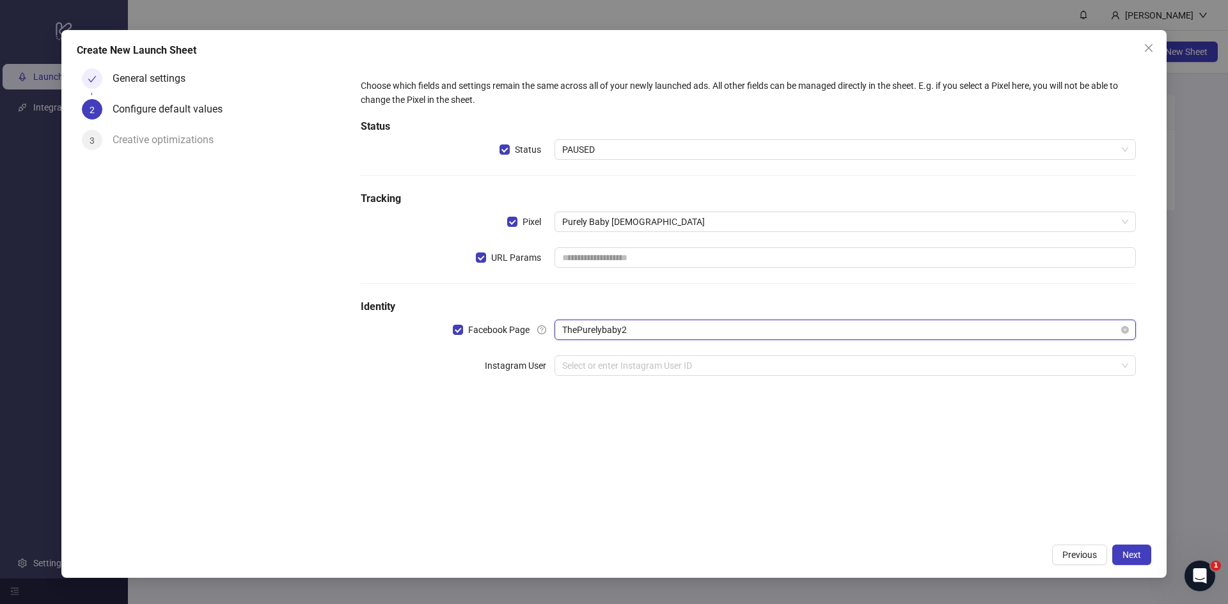
click at [585, 333] on span "ThePurelybaby2" at bounding box center [845, 329] width 566 height 19
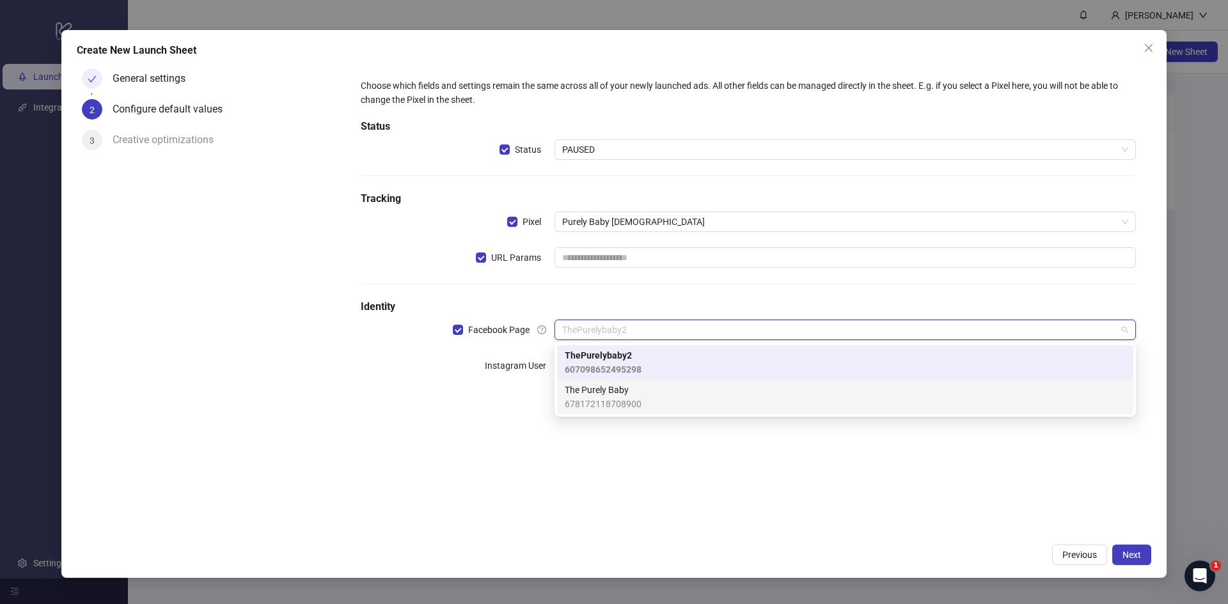
click at [588, 386] on span "The Purely Baby" at bounding box center [603, 390] width 77 height 14
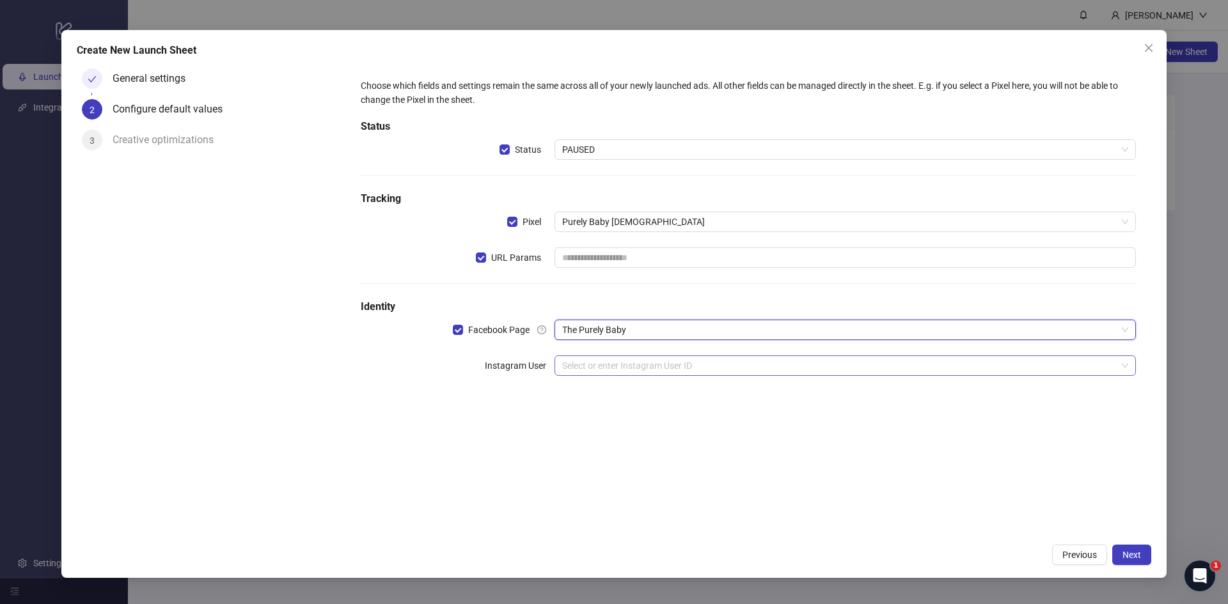
click at [603, 368] on input "search" at bounding box center [839, 365] width 554 height 19
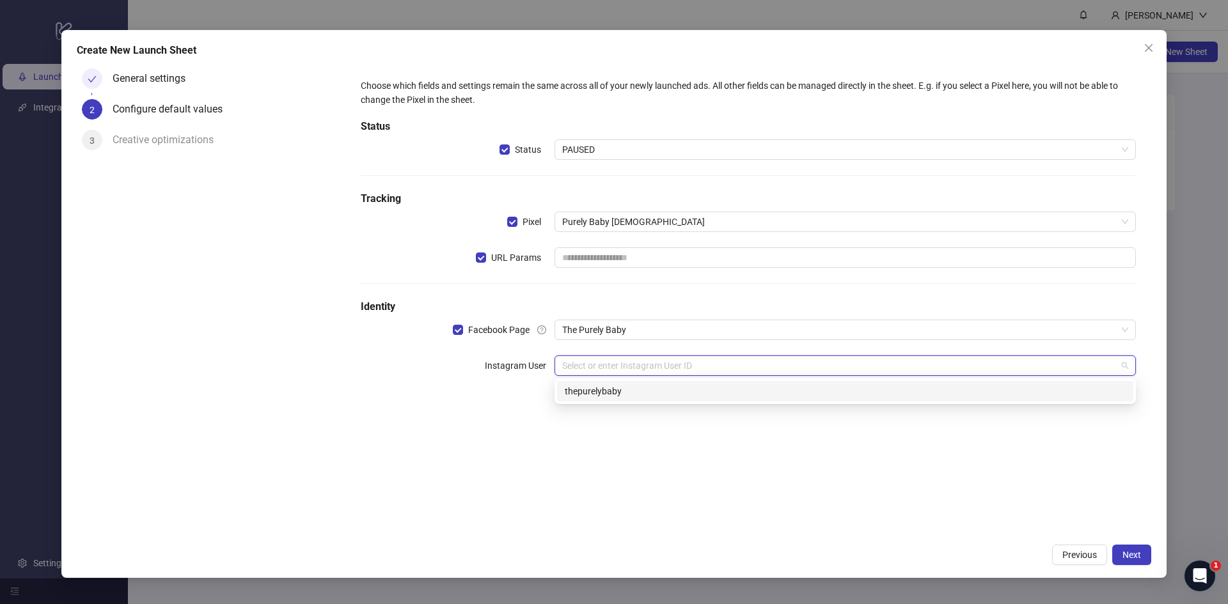
click at [595, 396] on div "thepurelybaby" at bounding box center [845, 391] width 561 height 14
click at [592, 402] on input "search" at bounding box center [839, 401] width 554 height 19
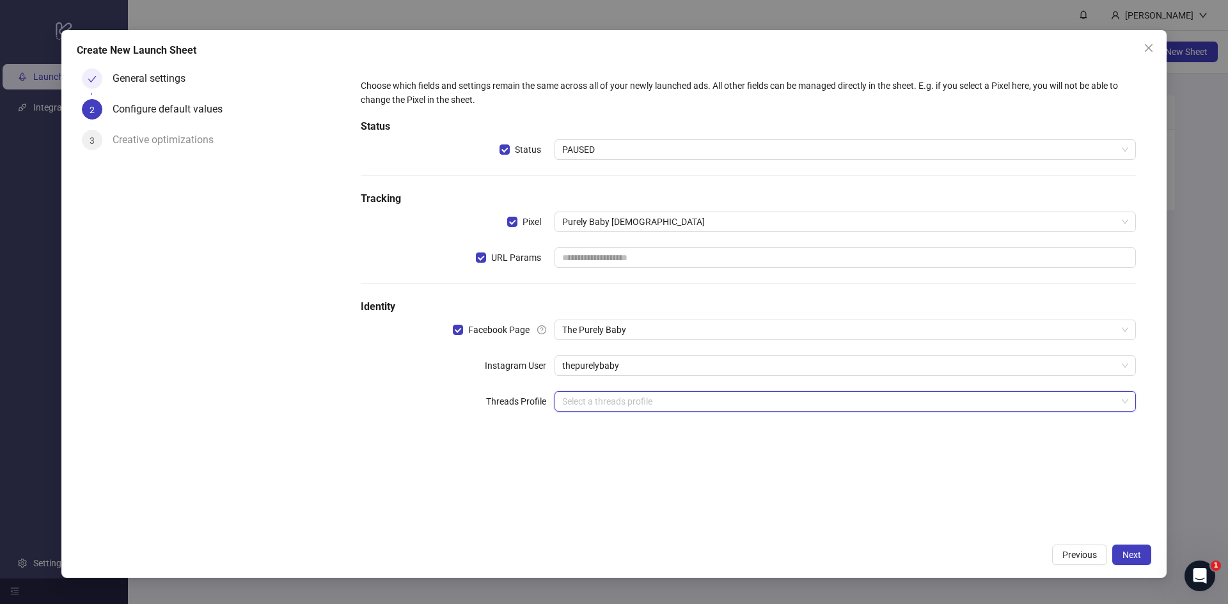
click at [569, 403] on input "search" at bounding box center [839, 401] width 554 height 19
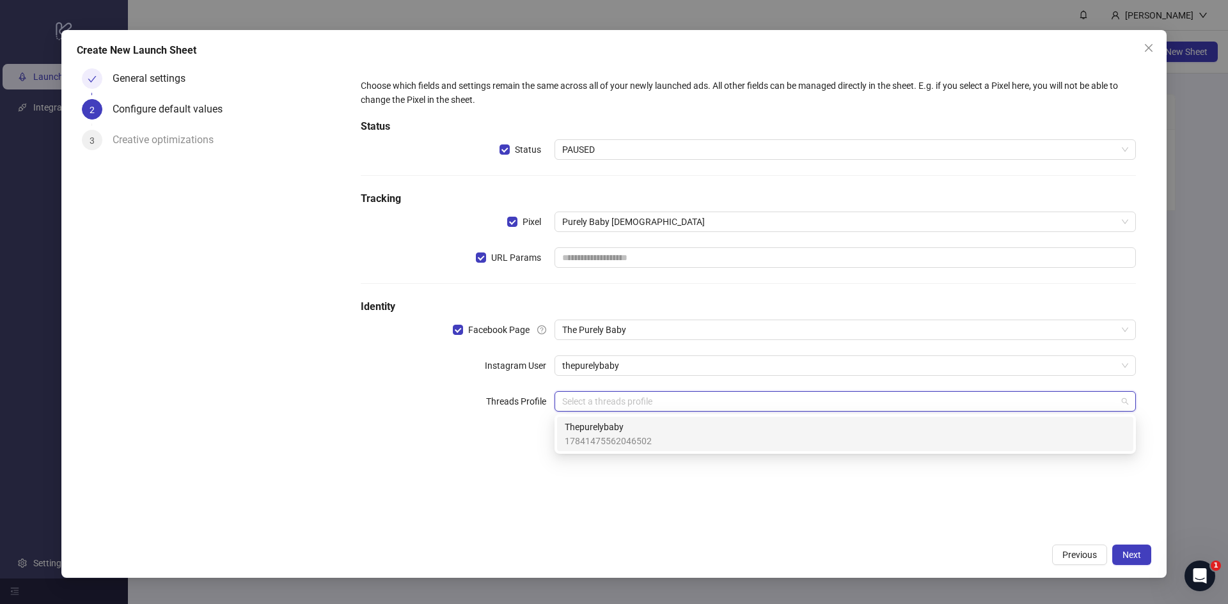
click at [590, 430] on span "Thepurelybaby" at bounding box center [608, 427] width 87 height 14
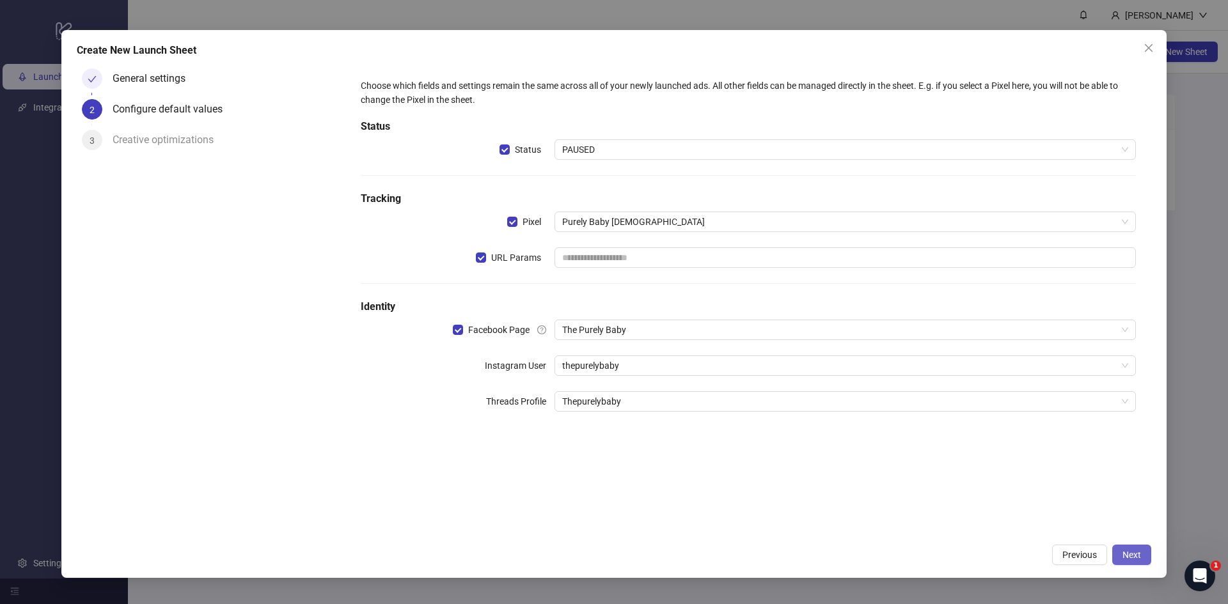
click at [1140, 555] on span "Next" at bounding box center [1131, 555] width 19 height 10
click at [487, 252] on span "URL Params" at bounding box center [516, 258] width 60 height 14
click at [1146, 551] on button "Next" at bounding box center [1131, 555] width 39 height 20
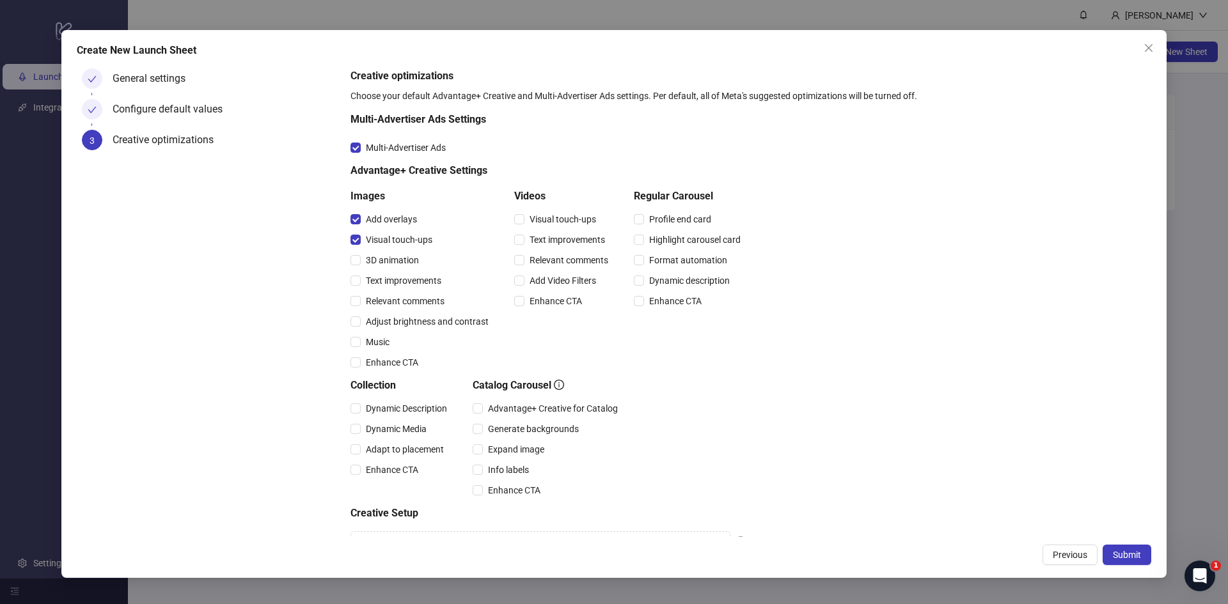
click at [354, 231] on div "Visual touch-ups" at bounding box center [421, 240] width 143 height 20
click at [352, 212] on div "Add overlays" at bounding box center [421, 219] width 143 height 20
click at [569, 258] on span "Relevant comments" at bounding box center [568, 260] width 89 height 14
click at [779, 377] on div "Creative optimizations Choose your default Advantage+ Creative and Multi-Advert…" at bounding box center [748, 327] width 796 height 519
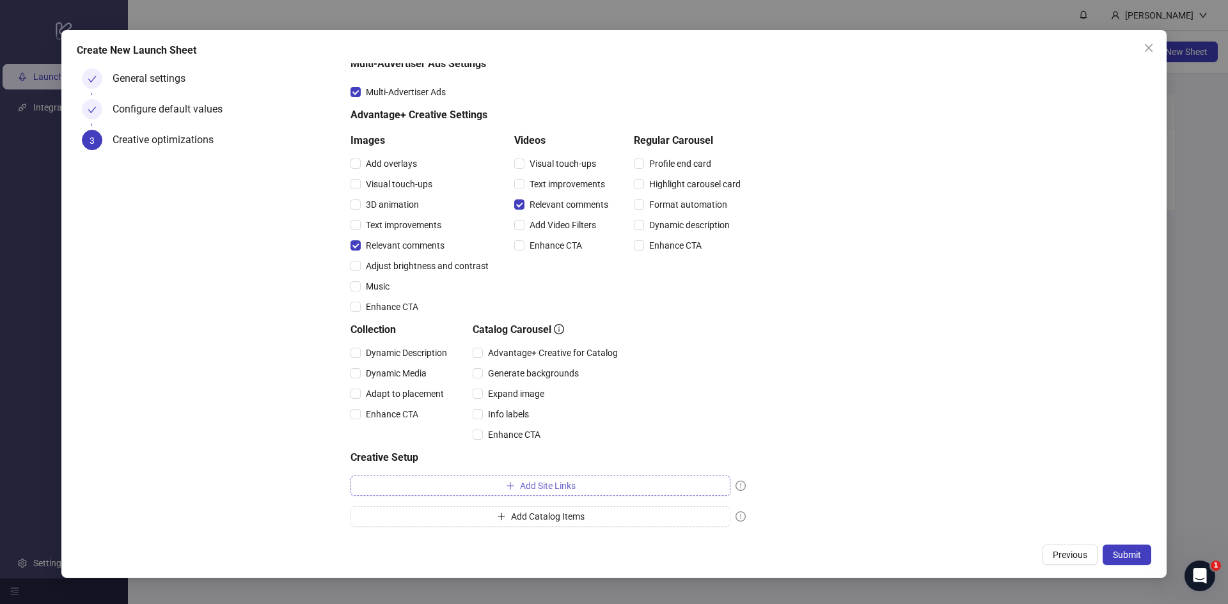
click at [692, 491] on button "Add Site Links" at bounding box center [540, 486] width 380 height 20
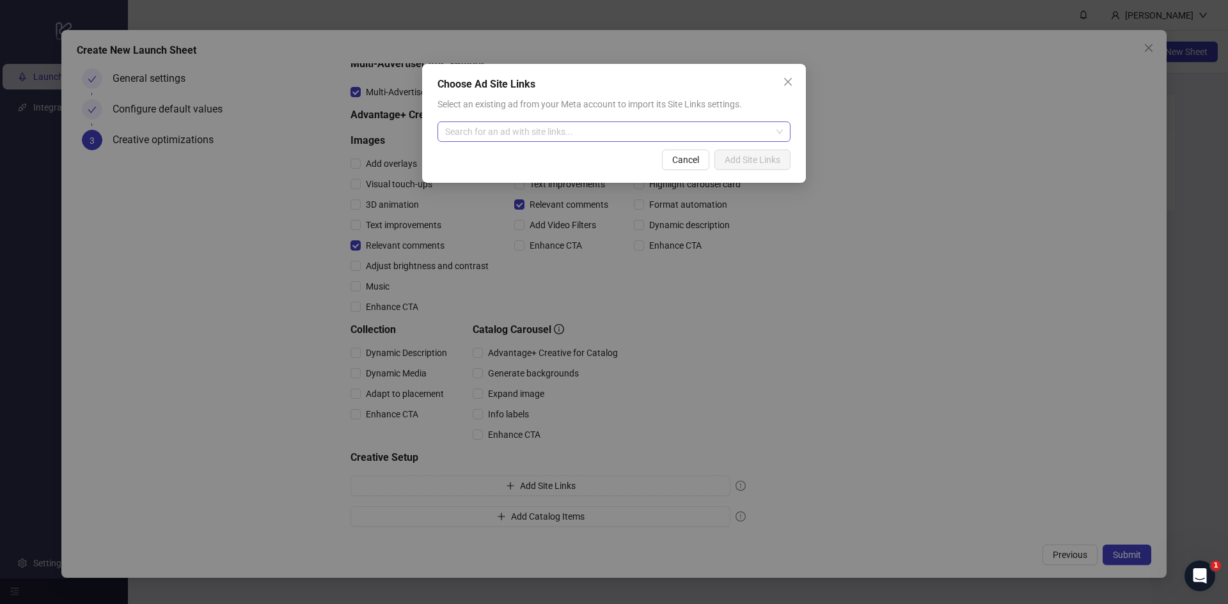
click at [524, 130] on input "search" at bounding box center [608, 131] width 326 height 19
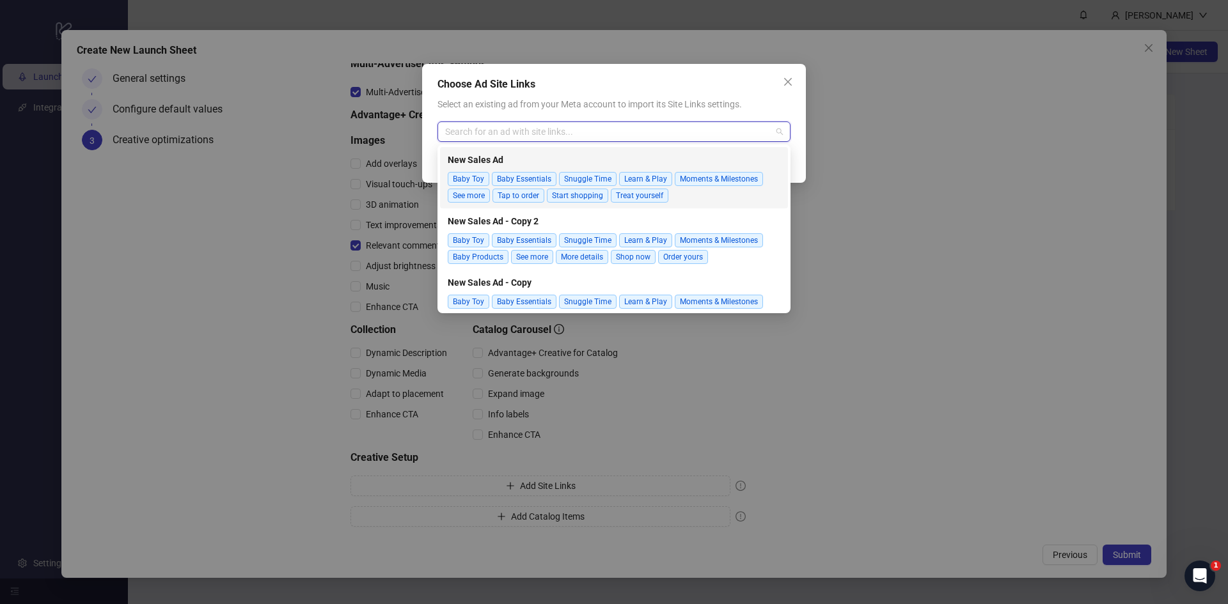
click at [753, 156] on span "New Sales Ad" at bounding box center [614, 160] width 333 height 14
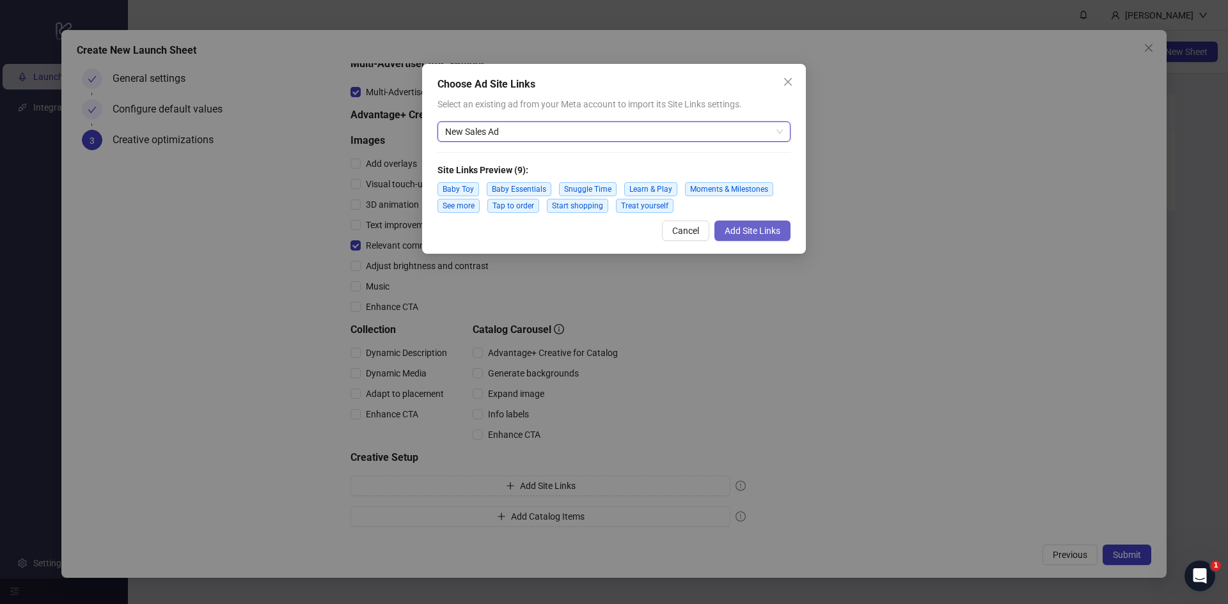
click at [750, 226] on span "Add Site Links" at bounding box center [753, 231] width 56 height 10
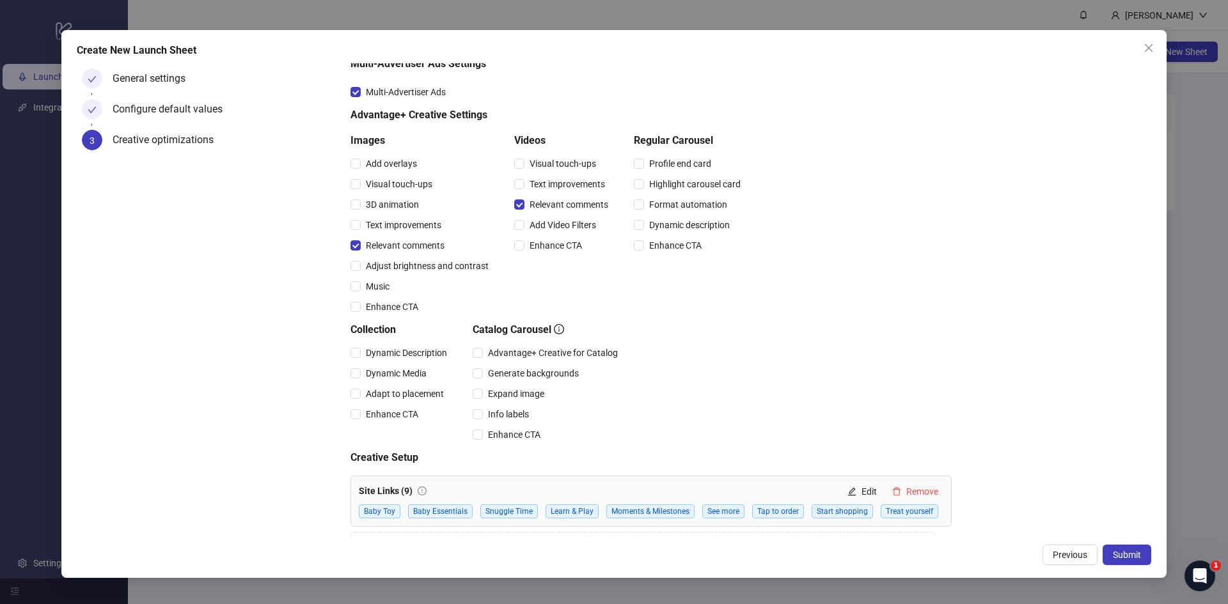
click at [882, 407] on div "Collection Dynamic Description Dynamic Media Adapt to placement Enhance CTA Cat…" at bounding box center [650, 383] width 601 height 123
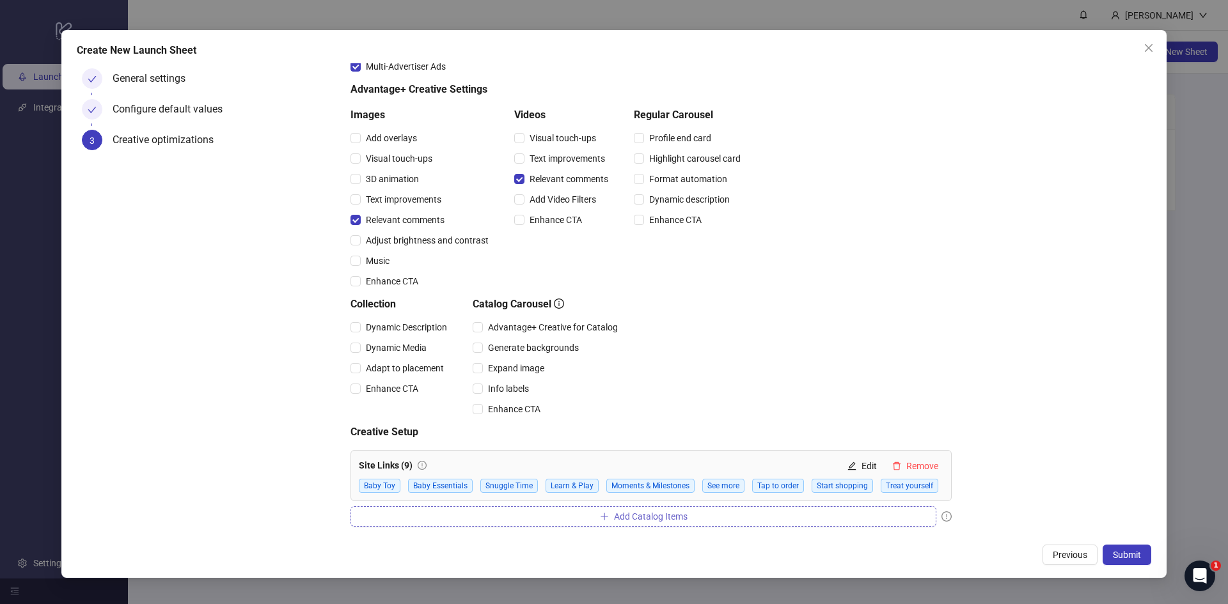
click at [880, 522] on button "Add Catalog Items" at bounding box center [643, 517] width 586 height 20
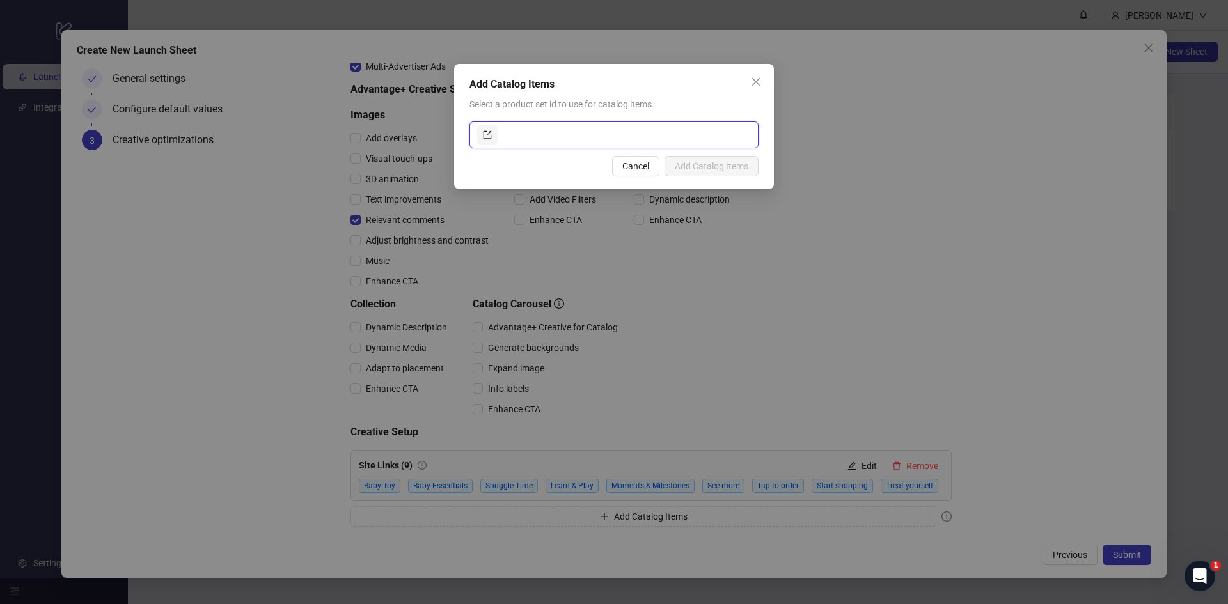
click at [599, 137] on input "text" at bounding box center [625, 135] width 251 height 20
click at [487, 132] on icon "export" at bounding box center [487, 134] width 9 height 9
click at [758, 79] on icon "close" at bounding box center [756, 82] width 8 height 8
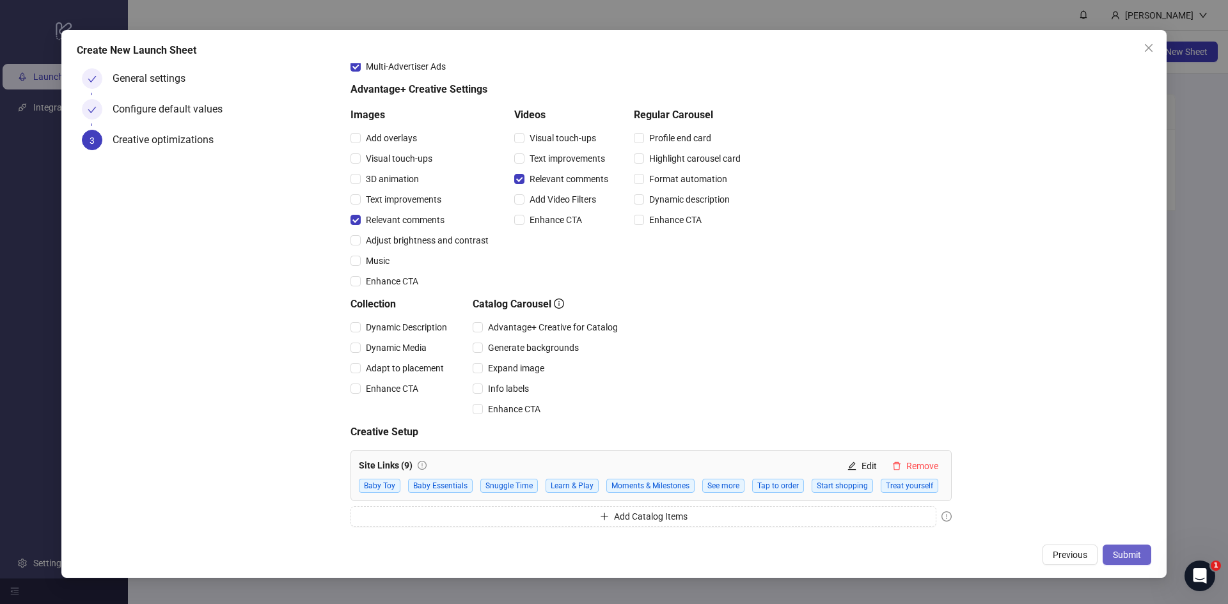
click at [1123, 554] on span "Submit" at bounding box center [1127, 555] width 28 height 10
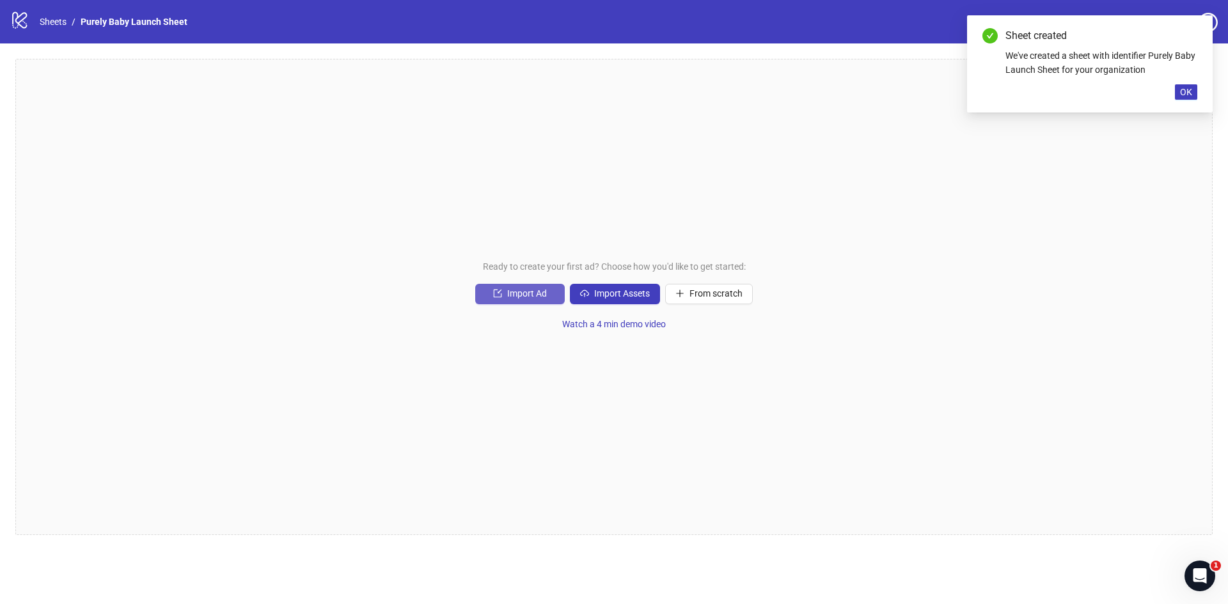
click at [536, 291] on span "Import Ad" at bounding box center [527, 293] width 40 height 10
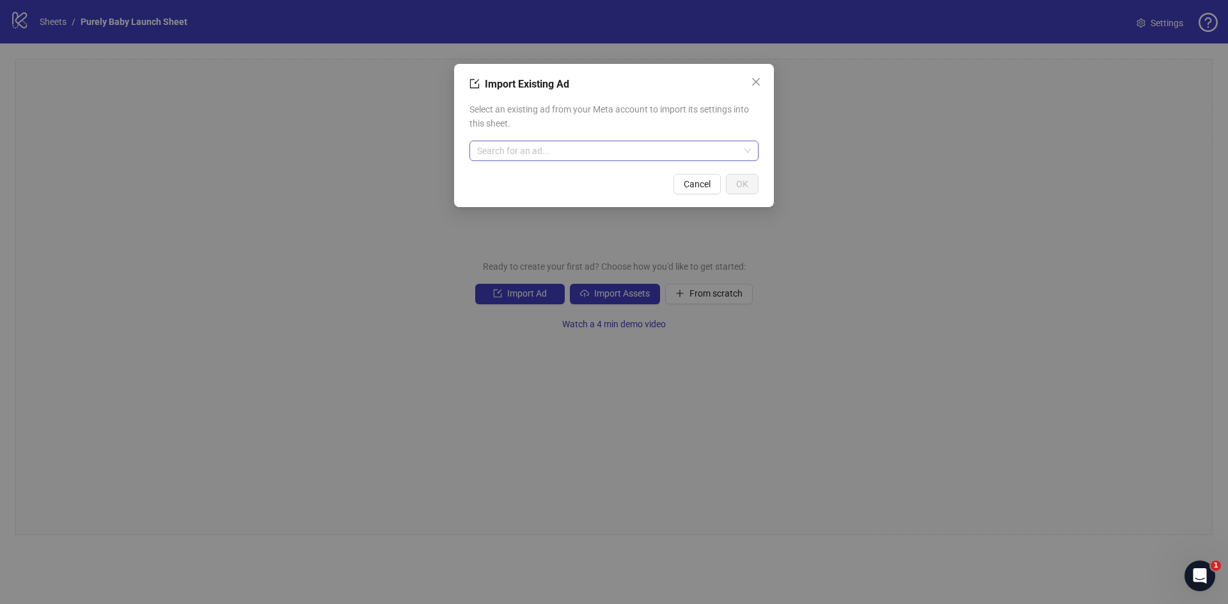
click at [602, 152] on input "search" at bounding box center [608, 150] width 262 height 19
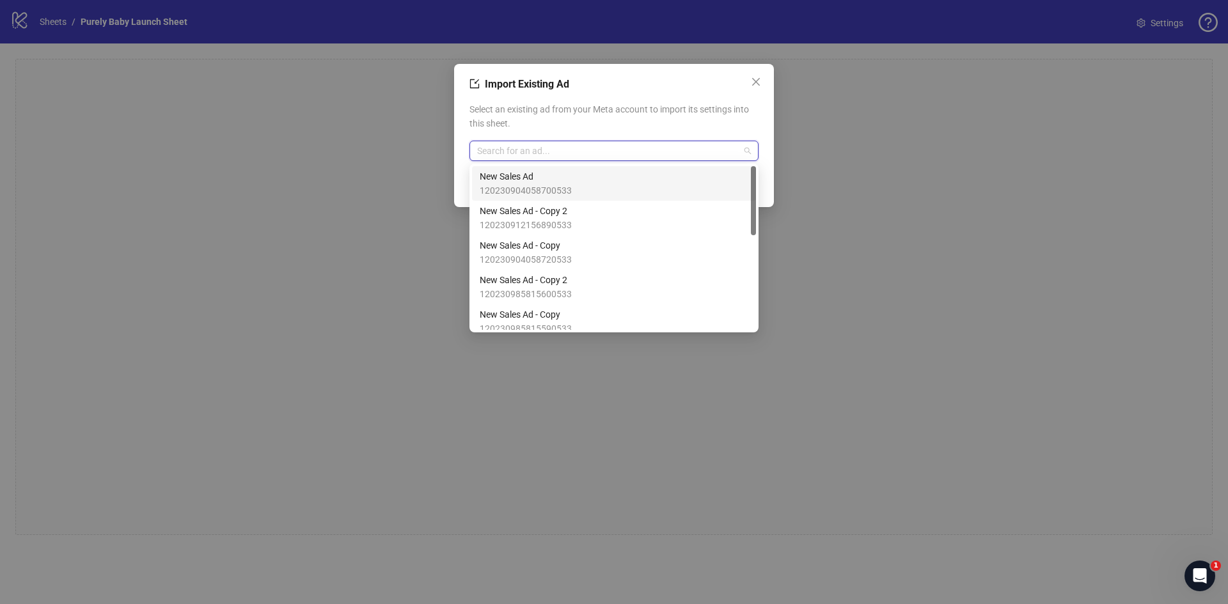
click at [590, 171] on div "New Sales Ad 120230904058700533" at bounding box center [614, 183] width 269 height 28
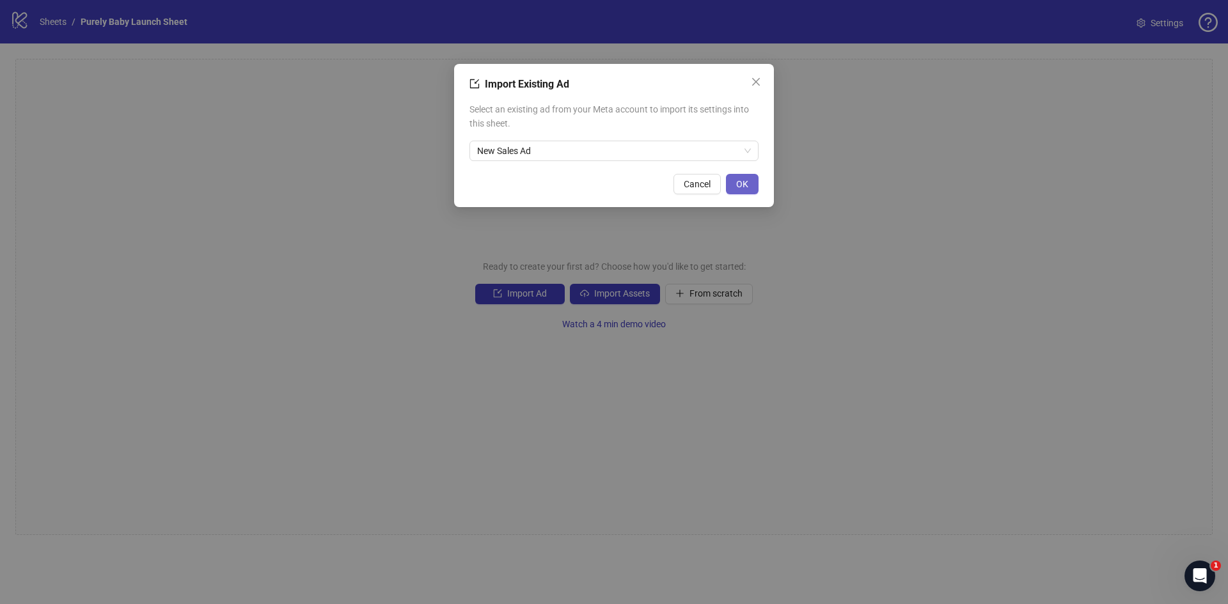
click at [739, 184] on span "OK" at bounding box center [742, 184] width 12 height 10
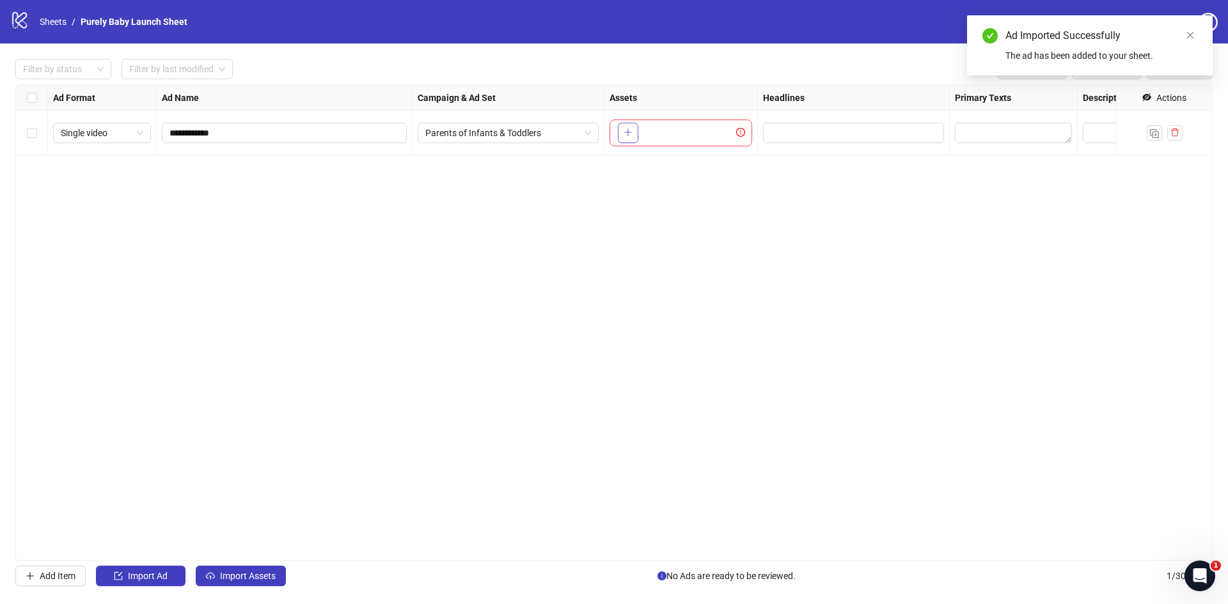
click at [627, 127] on button "button" at bounding box center [628, 133] width 20 height 20
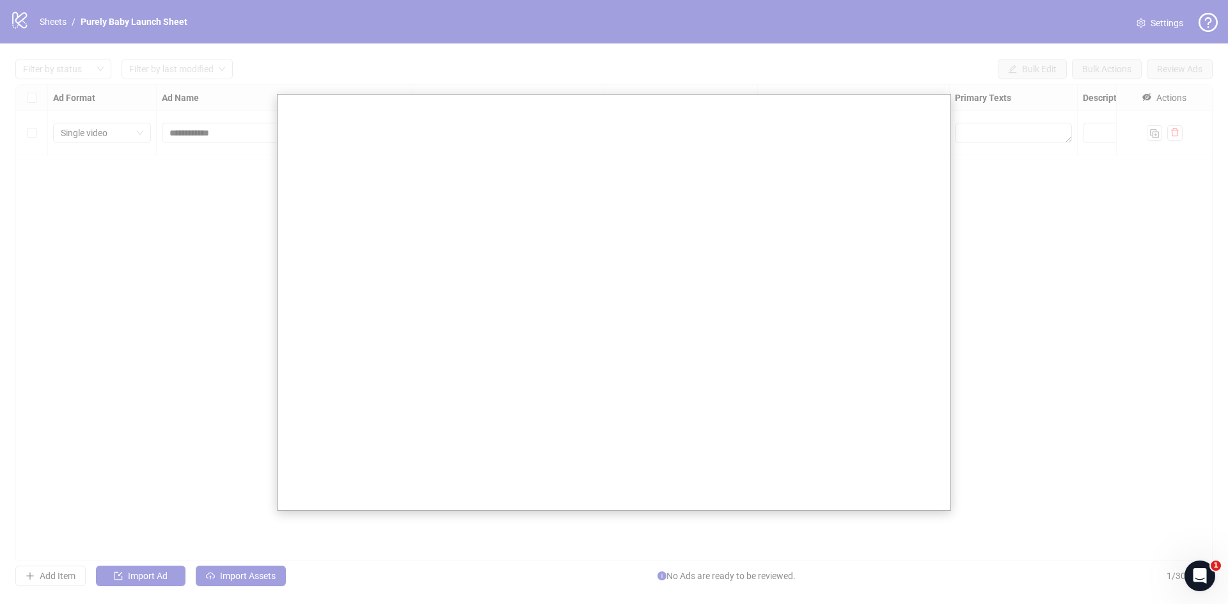
click at [1016, 221] on div at bounding box center [614, 302] width 1228 height 604
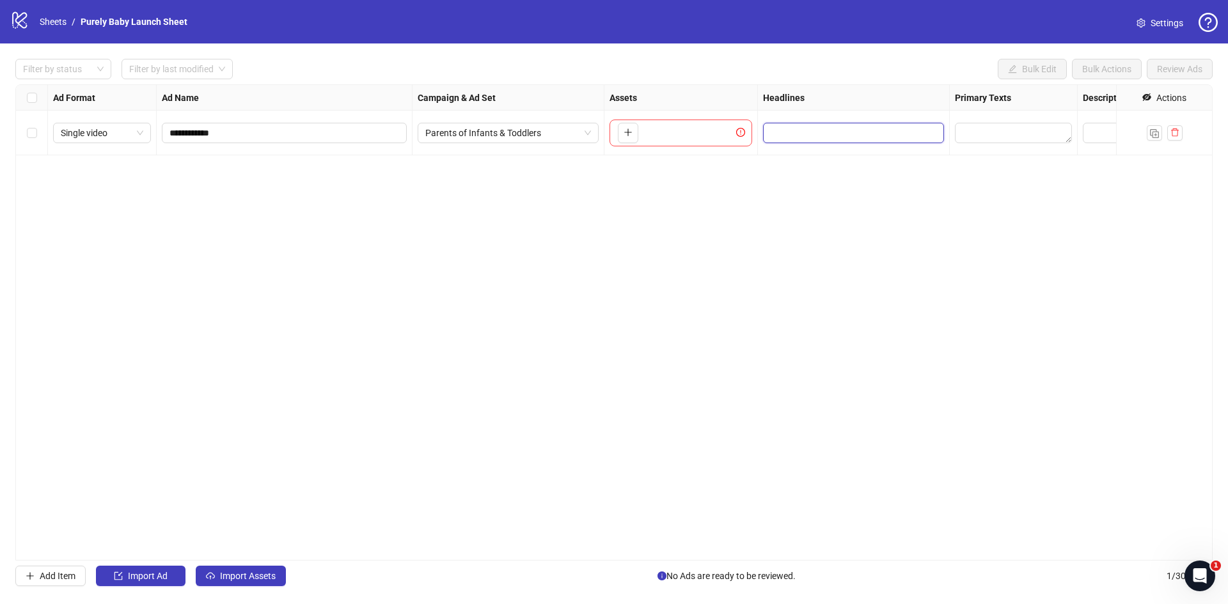
click at [890, 130] on input "Edit values" at bounding box center [852, 133] width 163 height 14
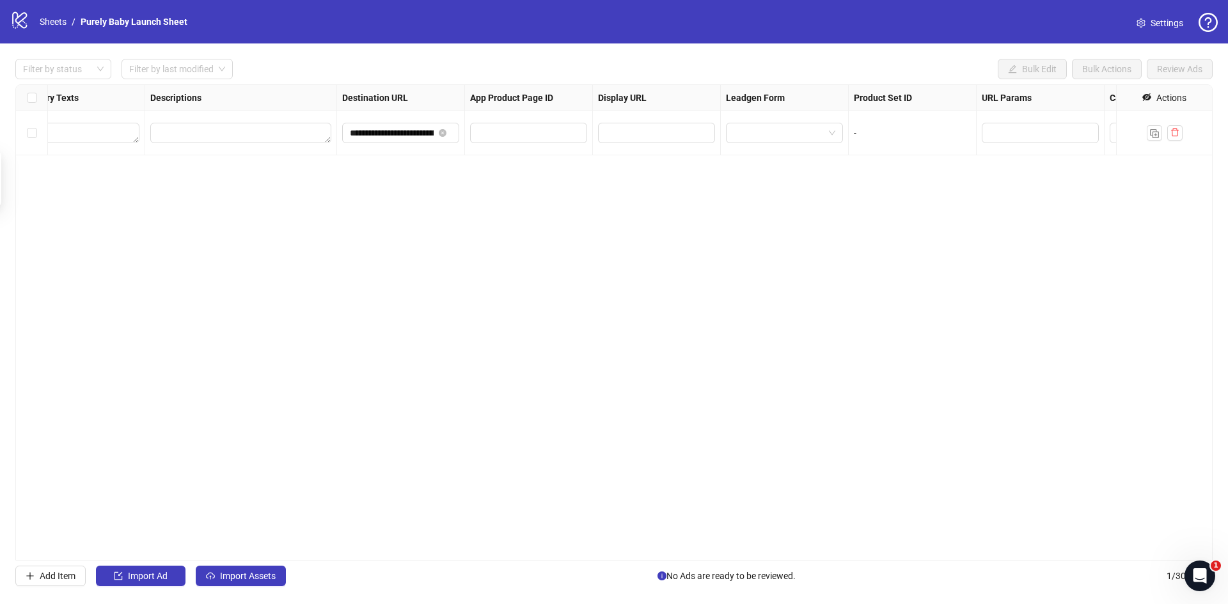
scroll to position [0, 1023]
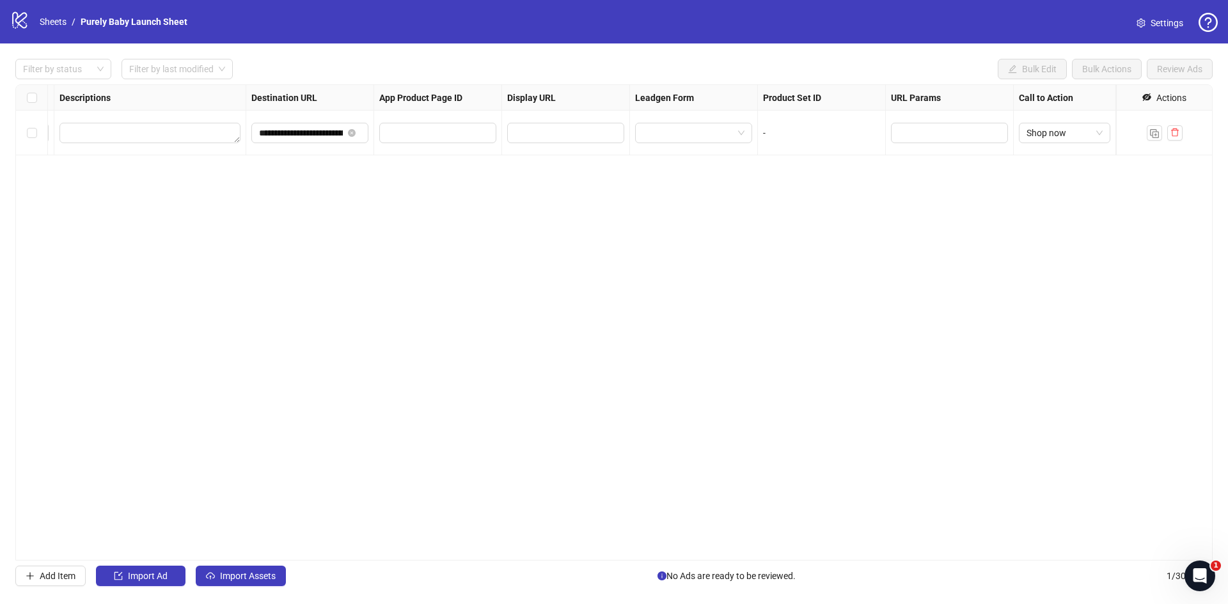
click at [1163, 21] on span "Settings" at bounding box center [1167, 23] width 33 height 14
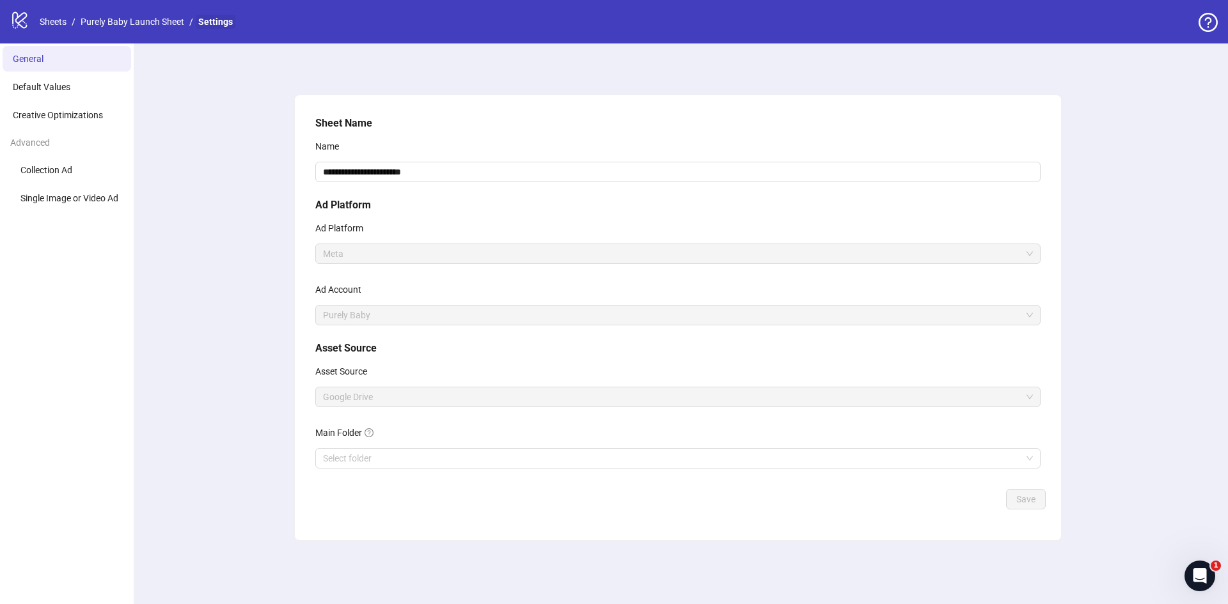
click at [219, 26] on link "Settings" at bounding box center [216, 22] width 40 height 14
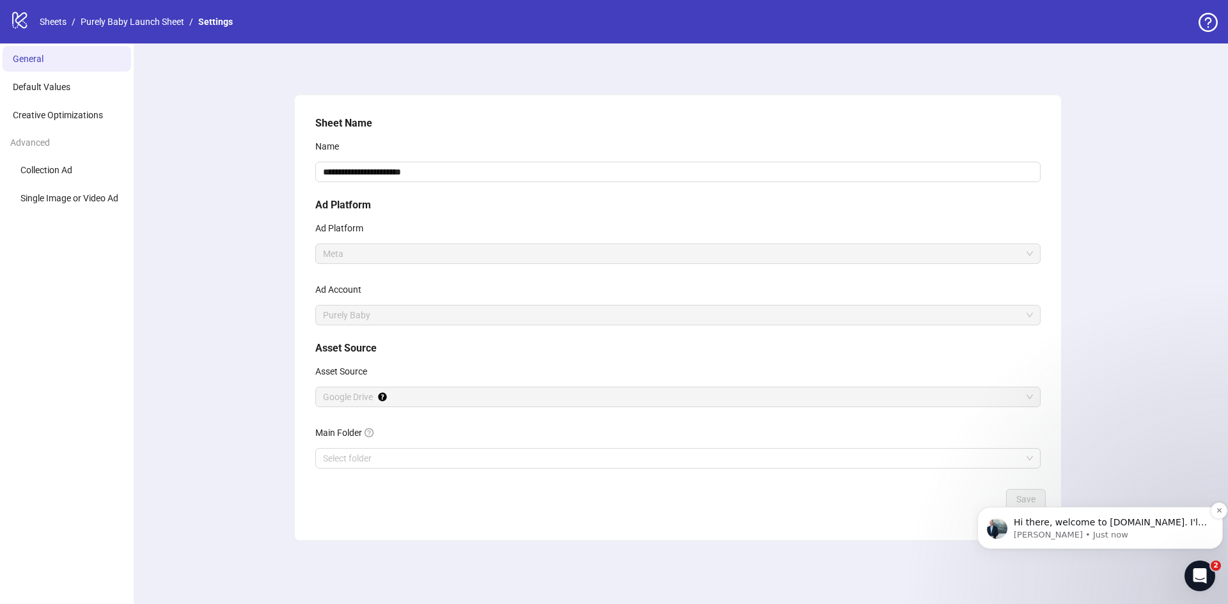
click at [1164, 540] on p "[PERSON_NAME] • Just now" at bounding box center [1110, 536] width 193 height 12
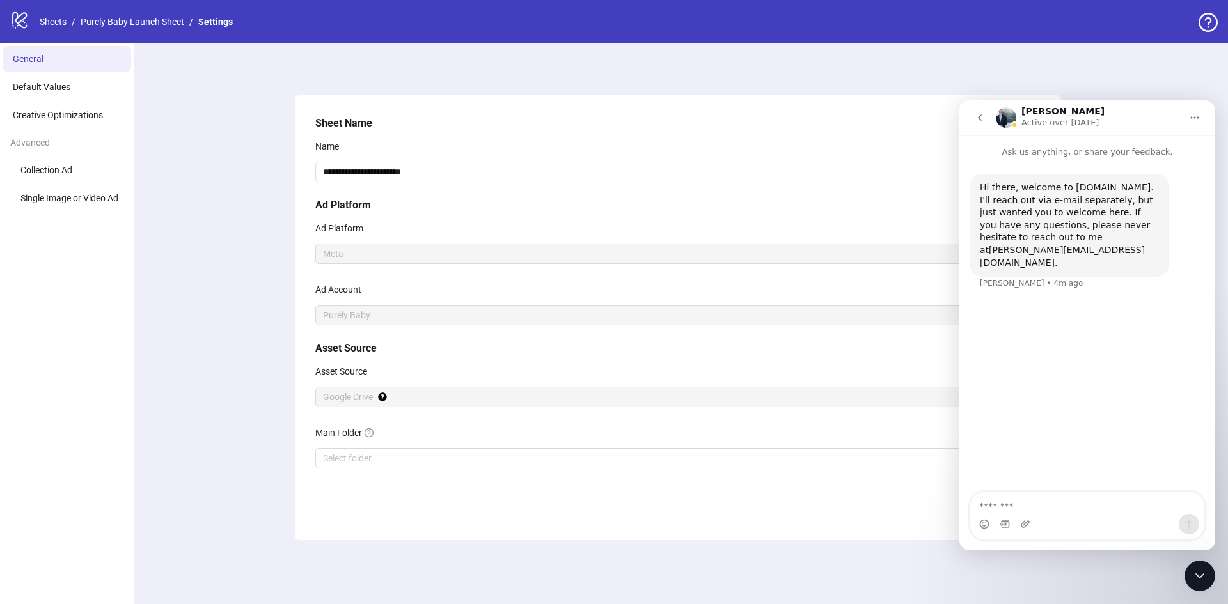
click at [1170, 540] on div "Intercom messenger" at bounding box center [1087, 521] width 256 height 59
